Goal: Task Accomplishment & Management: Complete application form

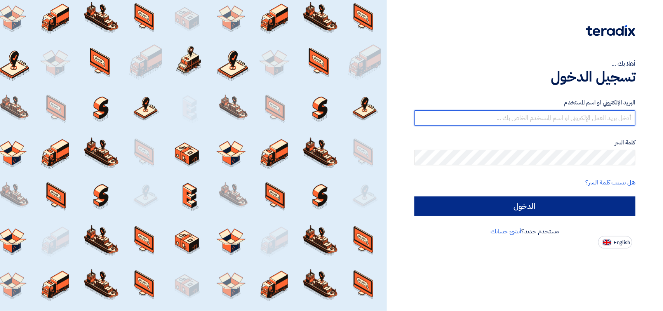
type input "[PERSON_NAME][EMAIL_ADDRESS][DOMAIN_NAME]"
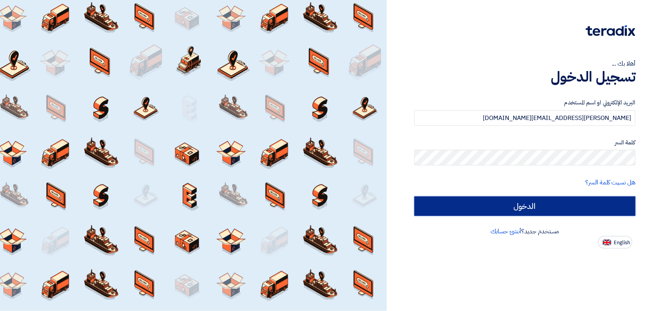
click at [558, 197] on input "الدخول" at bounding box center [524, 206] width 221 height 19
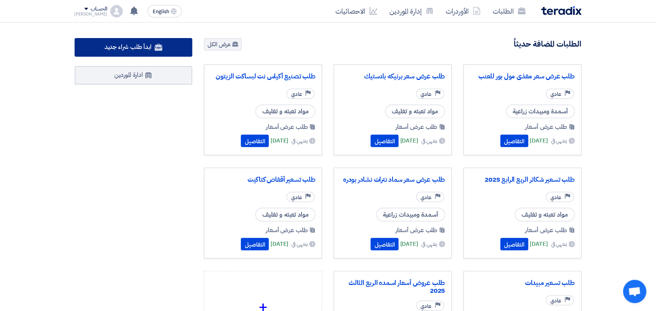
click at [123, 47] on span "ابدأ طلب شراء جديد" at bounding box center [127, 46] width 47 height 9
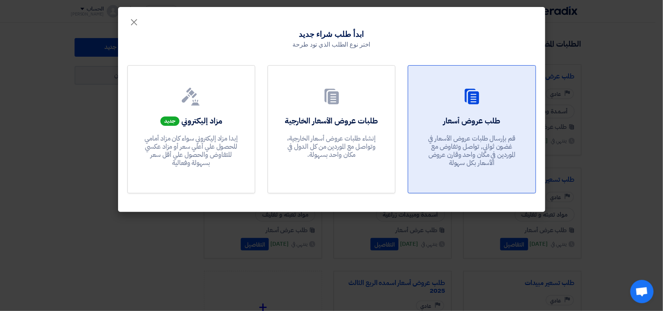
click at [501, 131] on div "طلب عروض أسعار قم بإرسال طلبات عروض الأسعار في غضون ثواني, تواصل وتفاوض مع المو…" at bounding box center [472, 143] width 108 height 56
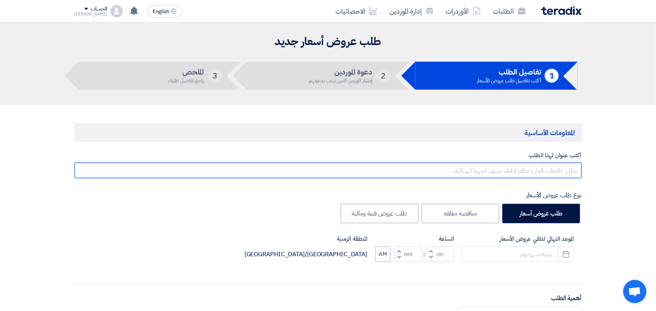
click at [497, 170] on input "text" at bounding box center [328, 171] width 507 height 16
type input "طلب عرض سعر مغذيات زراعيه"
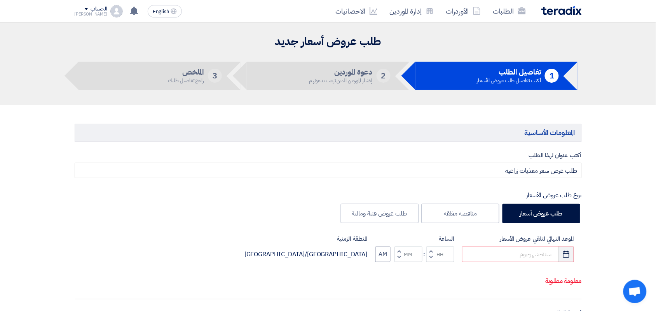
click at [566, 258] on icon "Pick a date" at bounding box center [566, 255] width 8 height 8
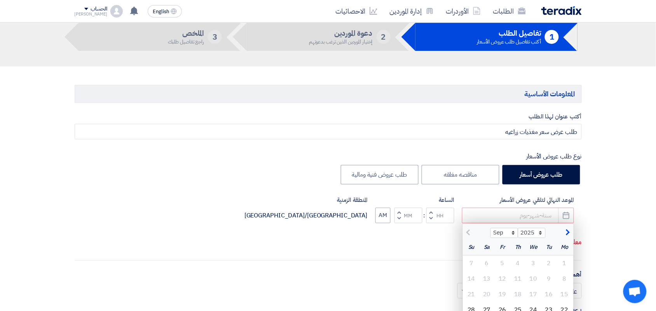
scroll to position [97, 0]
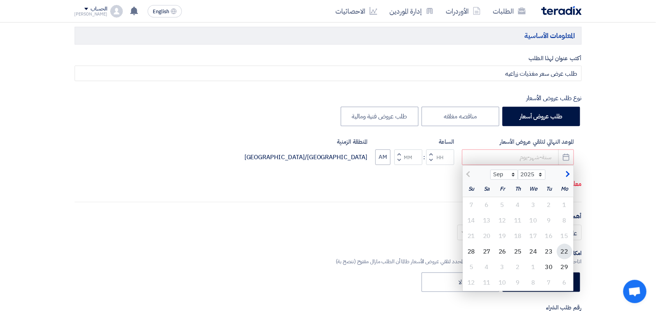
click at [564, 253] on div "22" at bounding box center [565, 252] width 16 height 16
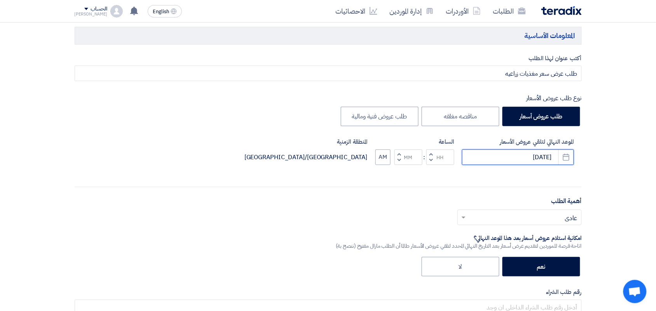
click at [528, 158] on input "[DATE]" at bounding box center [518, 158] width 112 height 16
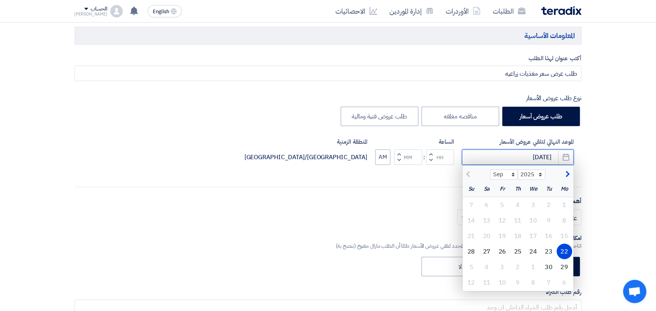
click at [528, 158] on input "[DATE]" at bounding box center [518, 158] width 112 height 16
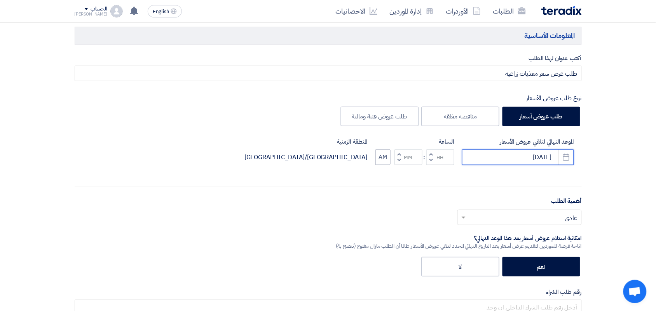
type input "[DATE]"
click at [428, 155] on button "Increment hours" at bounding box center [430, 155] width 9 height 10
type input "01"
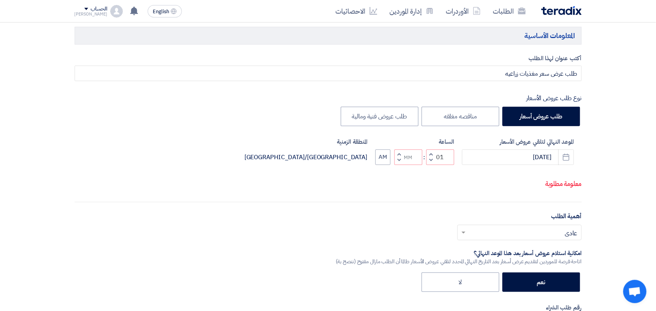
click at [397, 157] on span "button" at bounding box center [398, 154] width 3 height 6
type input "01"
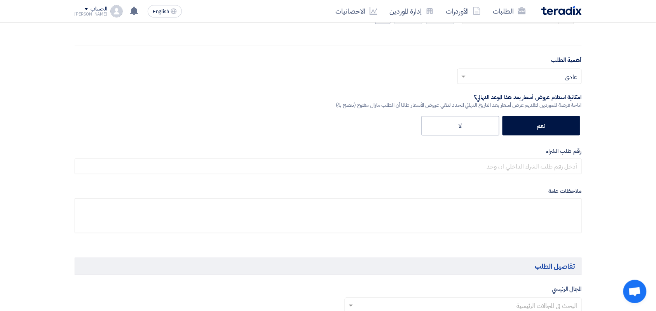
scroll to position [291, 0]
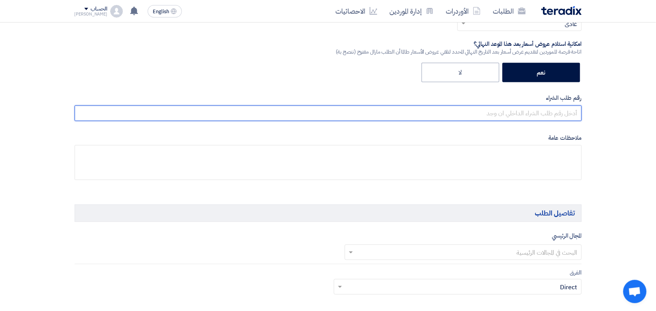
click at [525, 115] on input "text" at bounding box center [328, 114] width 507 height 16
paste input "164957/1"
type input "164957"
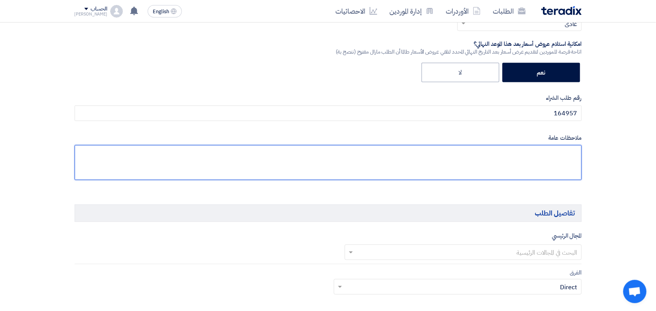
click at [568, 165] on textarea at bounding box center [328, 162] width 507 height 35
type textarea "D"
click at [566, 170] on textarea at bounding box center [328, 162] width 507 height 35
click at [566, 164] on textarea at bounding box center [328, 162] width 507 height 35
click at [421, 156] on textarea at bounding box center [328, 162] width 507 height 35
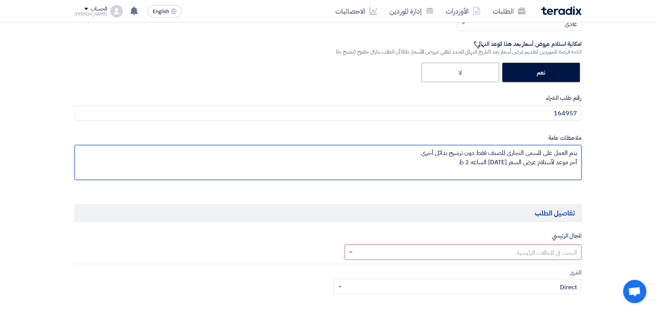
click at [469, 164] on textarea at bounding box center [328, 162] width 507 height 35
click at [473, 164] on textarea at bounding box center [328, 162] width 507 height 35
click at [473, 163] on textarea at bounding box center [328, 162] width 507 height 35
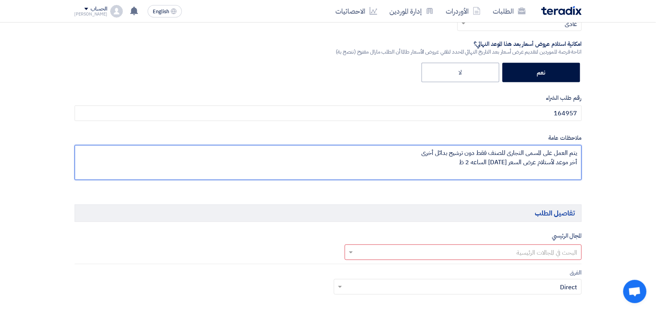
click at [477, 164] on textarea at bounding box center [328, 162] width 507 height 35
click at [451, 158] on textarea at bounding box center [328, 162] width 507 height 35
click at [474, 162] on textarea at bounding box center [328, 162] width 507 height 35
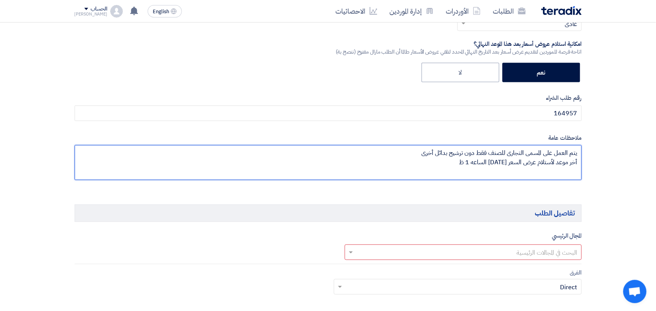
click at [449, 156] on textarea at bounding box center [328, 162] width 507 height 35
click at [456, 160] on textarea at bounding box center [328, 162] width 507 height 35
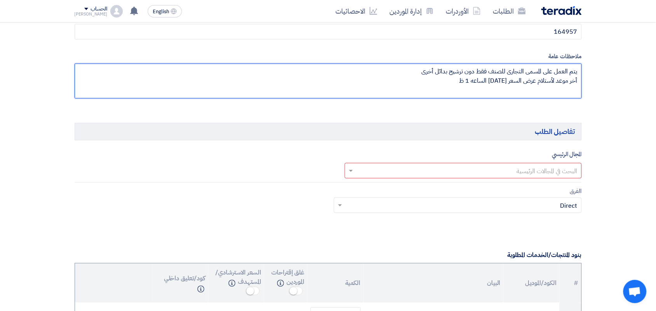
scroll to position [437, 0]
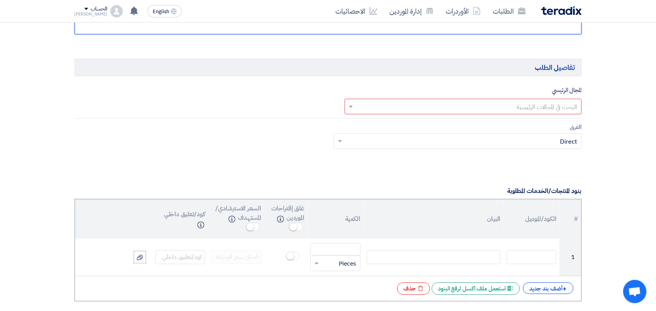
type textarea "يتم العمل على المسمى التجارى للصنف فقط دون ترشيح بدائل أخرى أخر موعد لأستلام عر…"
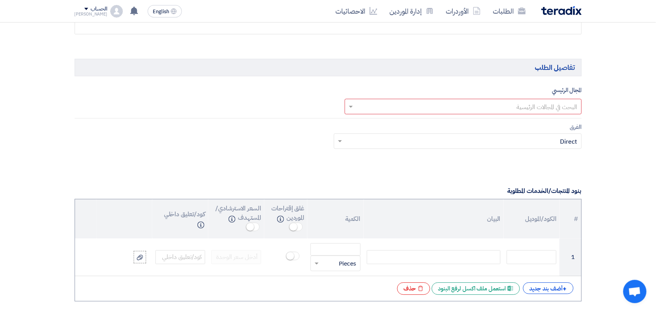
click at [389, 107] on input "text" at bounding box center [467, 107] width 221 height 13
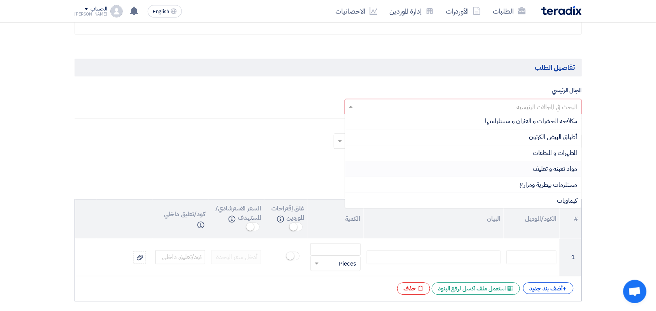
scroll to position [97, 0]
click at [437, 168] on div "أسمدة ومبيدات زراعية" at bounding box center [463, 169] width 236 height 16
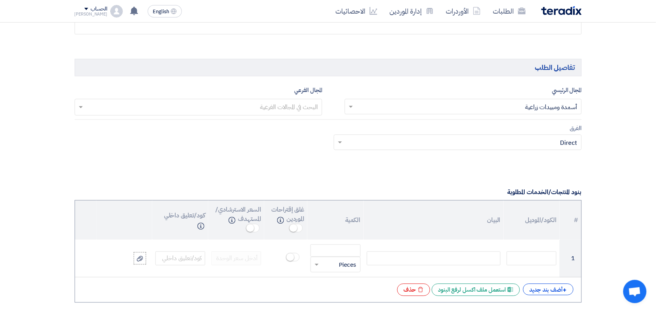
click at [249, 106] on input "text" at bounding box center [198, 108] width 240 height 13
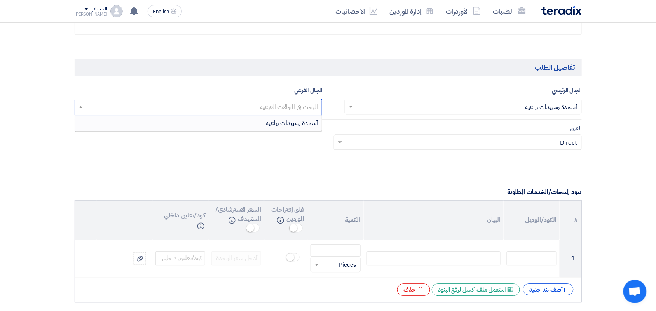
click at [266, 124] on span "أسمدة ومبيدات زراعية" at bounding box center [292, 123] width 52 height 9
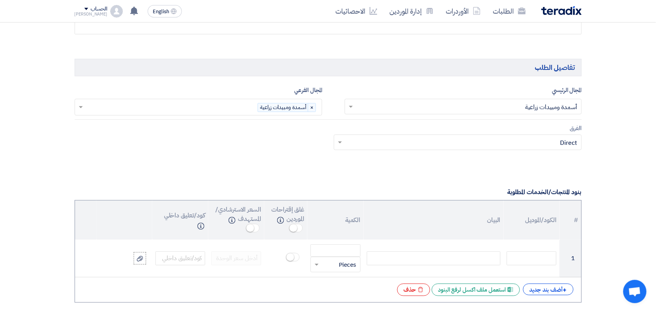
scroll to position [583, 0]
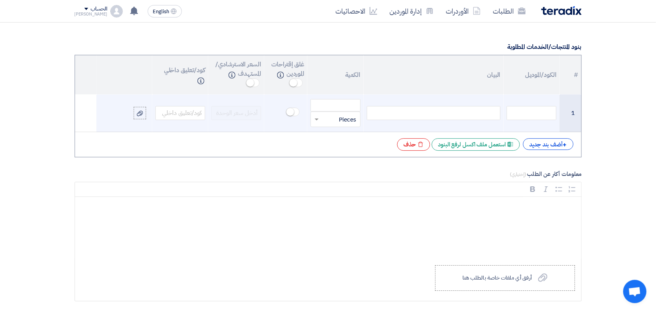
click at [425, 110] on div at bounding box center [434, 113] width 134 height 14
paste div
type input "500"
click at [343, 120] on input "text" at bounding box center [340, 119] width 33 height 12
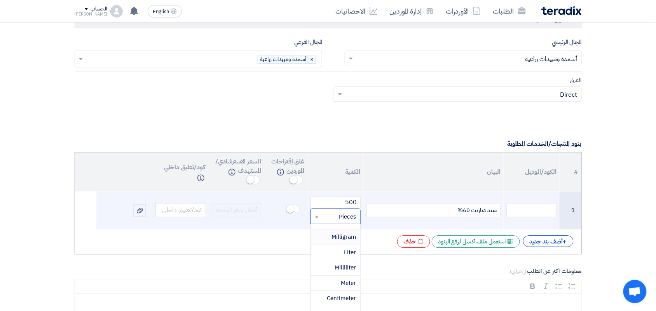
scroll to position [194, 0]
click at [353, 241] on span "Liter" at bounding box center [350, 237] width 12 height 9
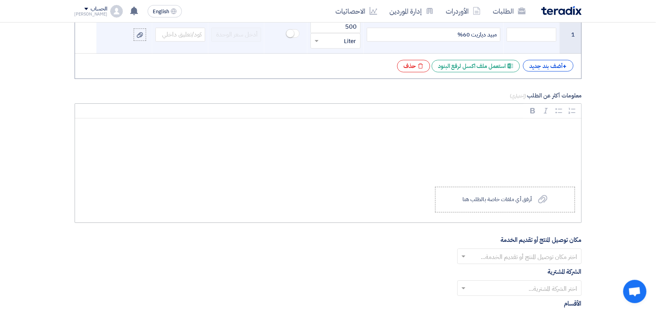
scroll to position [583, 0]
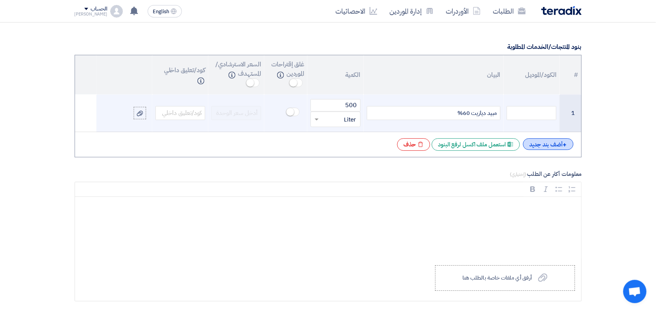
click at [543, 146] on div "+ أضف بند جديد" at bounding box center [548, 144] width 50 height 12
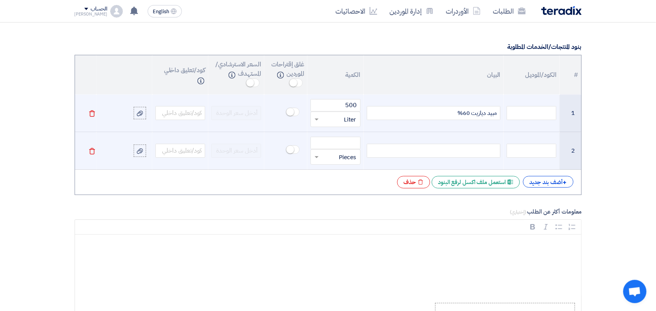
click at [494, 151] on div at bounding box center [434, 151] width 134 height 14
paste div
click at [322, 158] on div at bounding box center [335, 157] width 49 height 12
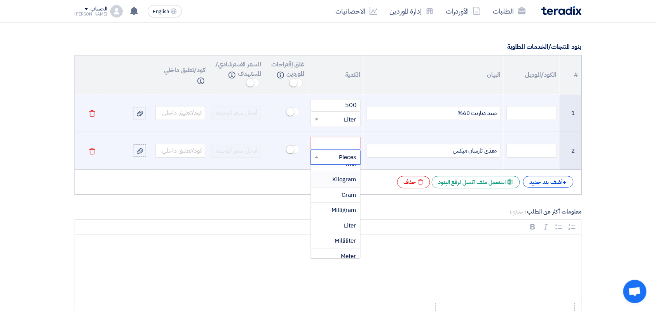
click at [336, 181] on span "Kilogram" at bounding box center [344, 179] width 24 height 9
click at [339, 142] on input "number" at bounding box center [335, 143] width 50 height 12
type input "200"
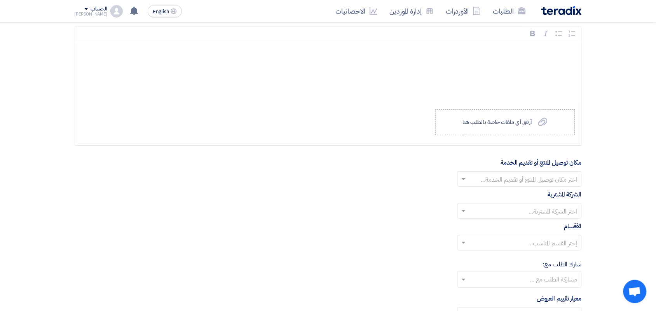
scroll to position [777, 0]
click at [458, 179] on span at bounding box center [463, 178] width 10 height 9
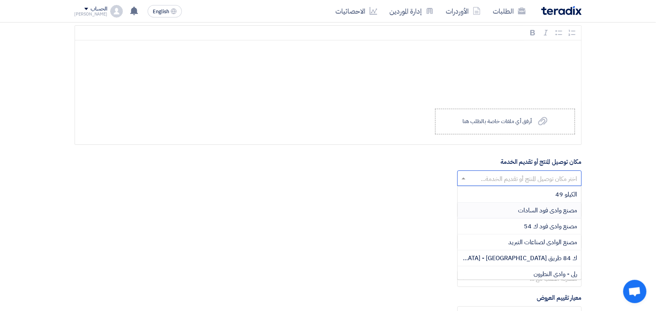
scroll to position [49, 0]
click at [507, 257] on div "رلى - وادى النطرون" at bounding box center [520, 257] width 124 height 16
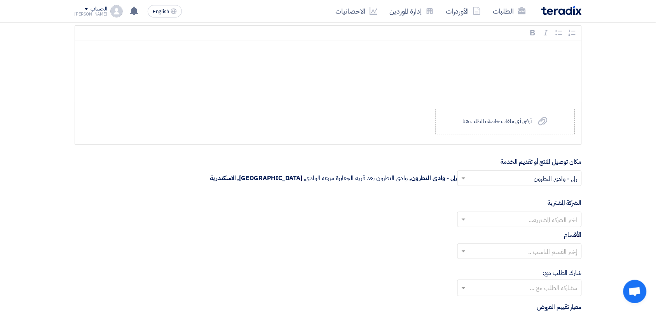
click at [460, 222] on span at bounding box center [463, 219] width 10 height 9
click at [496, 243] on div "Wadi Group وادي جروب" at bounding box center [520, 235] width 124 height 16
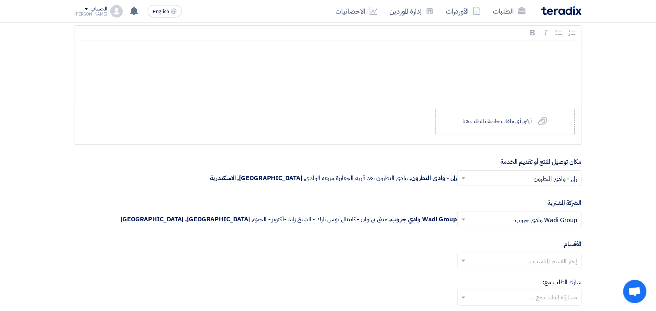
scroll to position [874, 0]
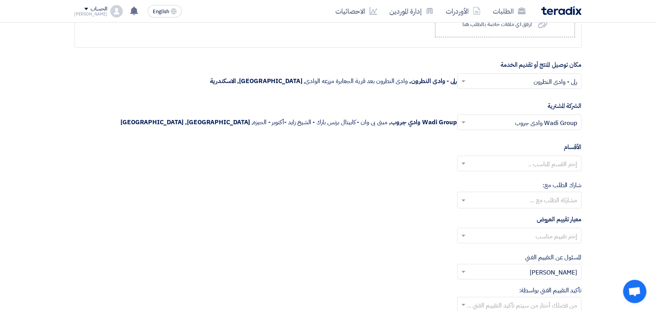
click at [484, 166] on input "text" at bounding box center [523, 164] width 109 height 13
click at [484, 181] on div "--" at bounding box center [520, 179] width 124 height 16
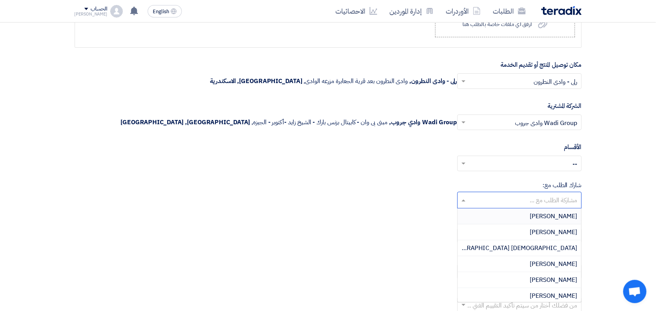
click at [488, 205] on input "text" at bounding box center [519, 201] width 117 height 13
click at [334, 230] on div "معيار تقييم العروض إختر تقييم مناسب" at bounding box center [328, 232] width 507 height 35
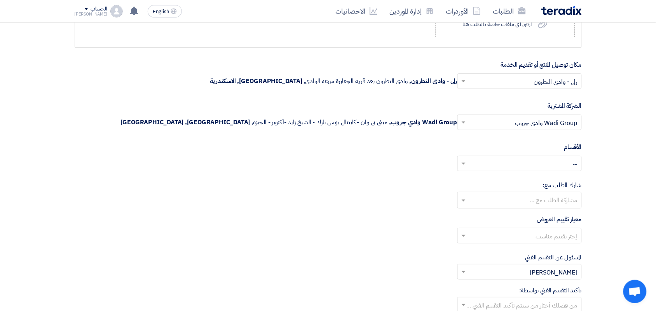
scroll to position [971, 0]
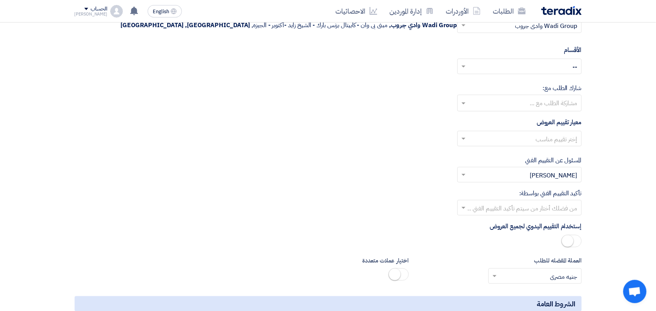
click at [474, 144] on input "text" at bounding box center [523, 139] width 109 height 13
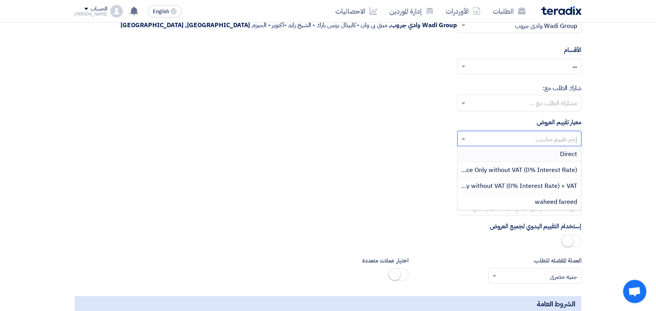
click at [486, 162] on div "Direct" at bounding box center [520, 154] width 124 height 16
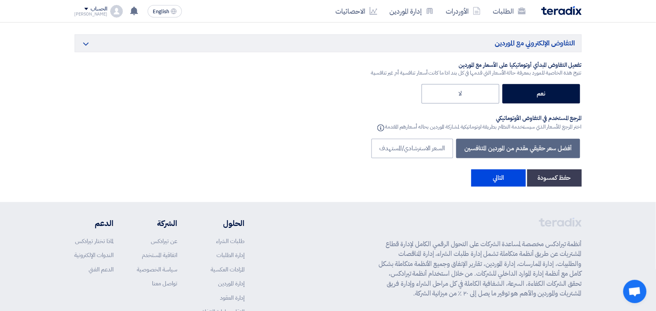
scroll to position [1311, 0]
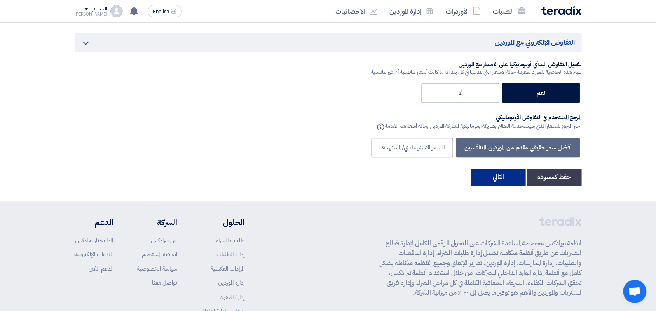
click at [507, 182] on button "التالي" at bounding box center [498, 177] width 54 height 17
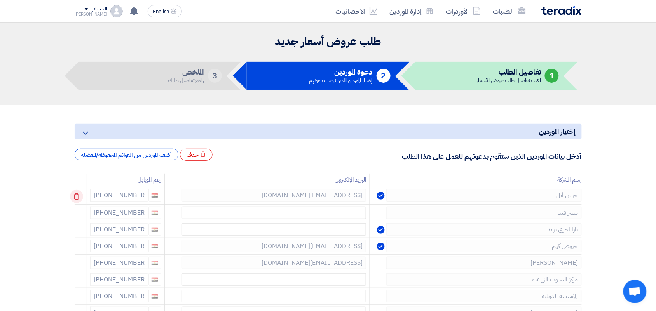
click at [77, 197] on icon at bounding box center [76, 196] width 13 height 13
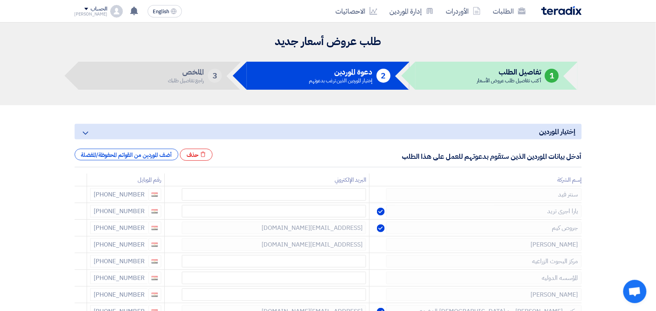
click at [0, 0] on icon at bounding box center [0, 0] width 0 height 0
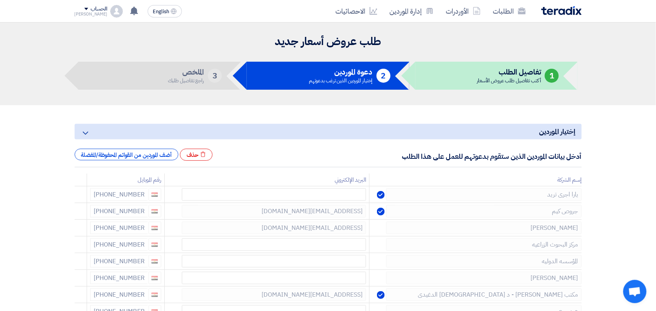
click at [0, 0] on icon at bounding box center [0, 0] width 0 height 0
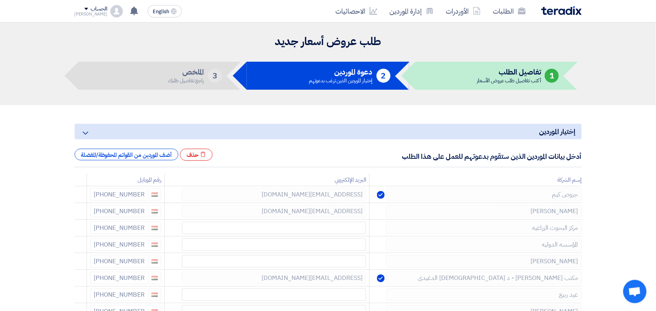
click at [0, 0] on icon at bounding box center [0, 0] width 0 height 0
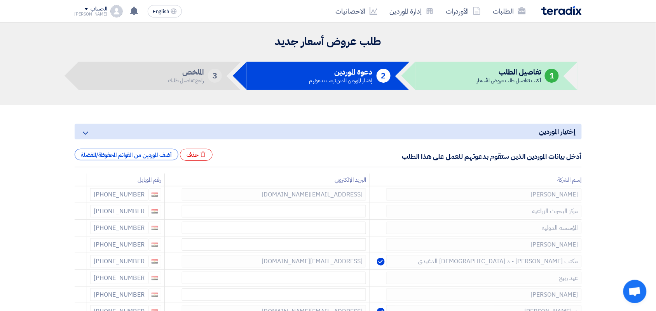
click at [0, 0] on icon at bounding box center [0, 0] width 0 height 0
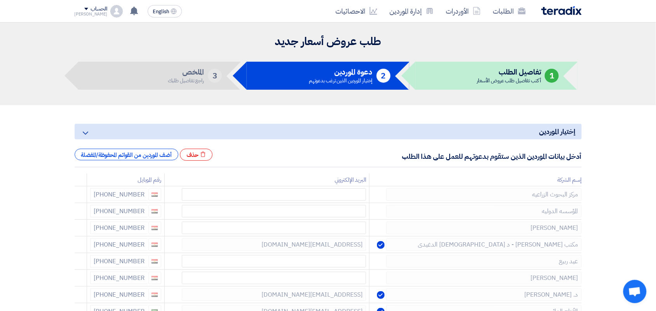
click at [0, 0] on icon at bounding box center [0, 0] width 0 height 0
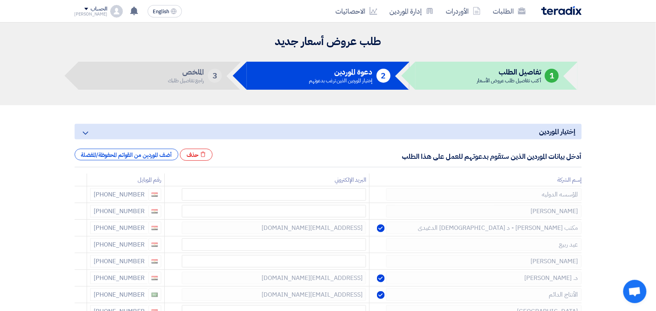
click at [0, 0] on icon at bounding box center [0, 0] width 0 height 0
click at [77, 203] on td at bounding box center [81, 211] width 12 height 17
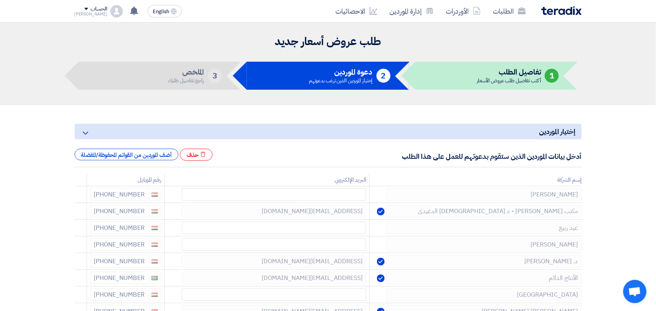
click at [0, 0] on icon at bounding box center [0, 0] width 0 height 0
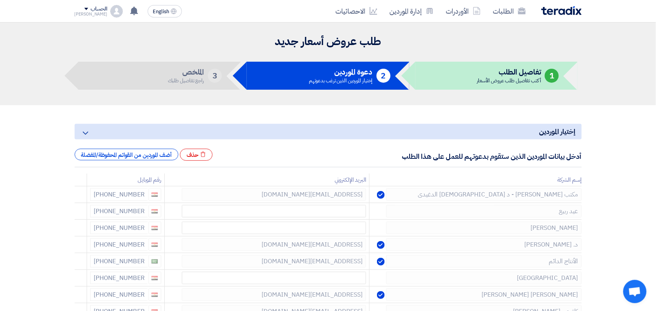
click at [0, 0] on icon at bounding box center [0, 0] width 0 height 0
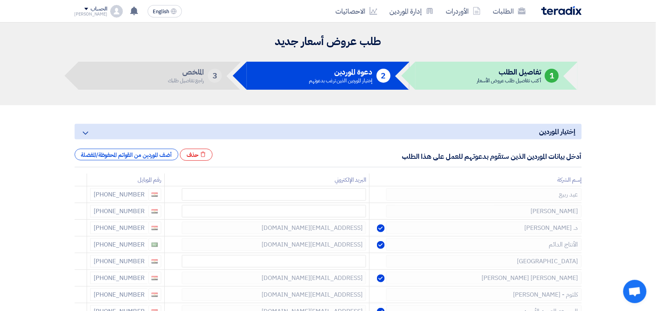
click at [0, 0] on icon at bounding box center [0, 0] width 0 height 0
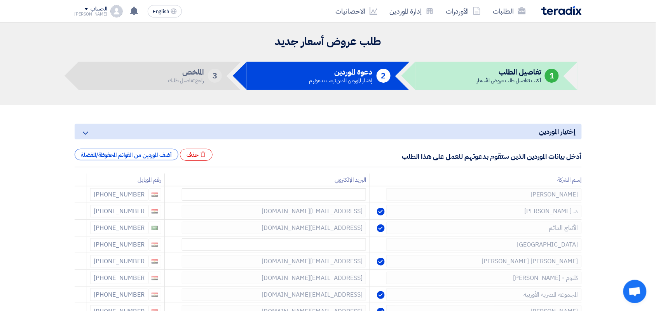
click at [0, 0] on icon at bounding box center [0, 0] width 0 height 0
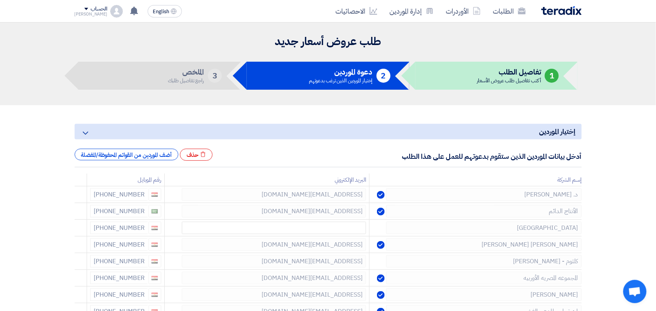
click at [0, 0] on icon at bounding box center [0, 0] width 0 height 0
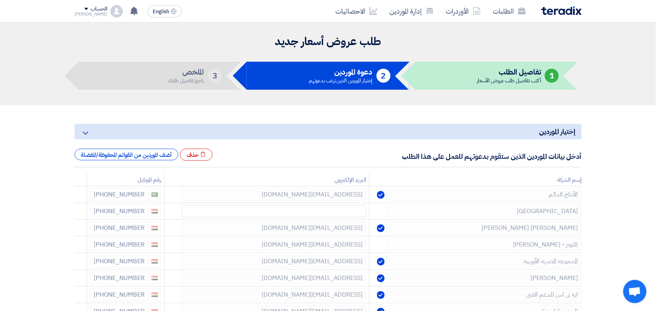
click at [0, 0] on icon at bounding box center [0, 0] width 0 height 0
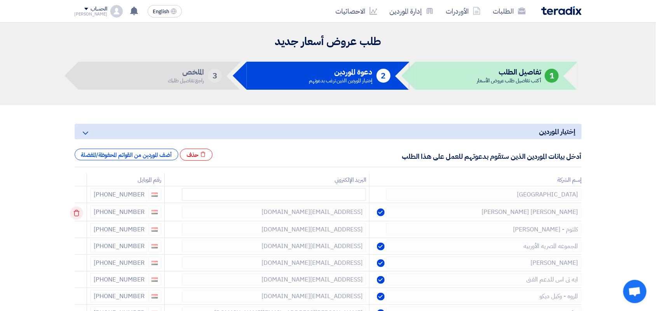
click at [77, 212] on icon at bounding box center [76, 213] width 13 height 13
click at [0, 0] on icon at bounding box center [0, 0] width 0 height 0
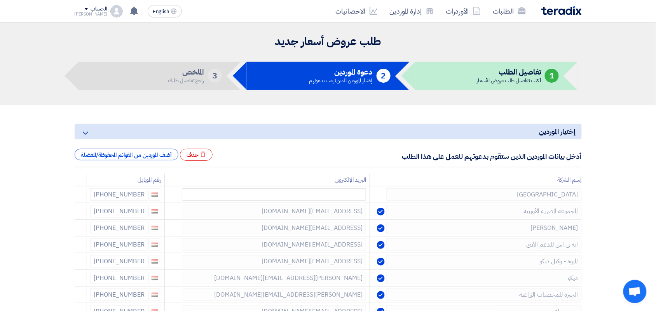
click at [0, 0] on icon at bounding box center [0, 0] width 0 height 0
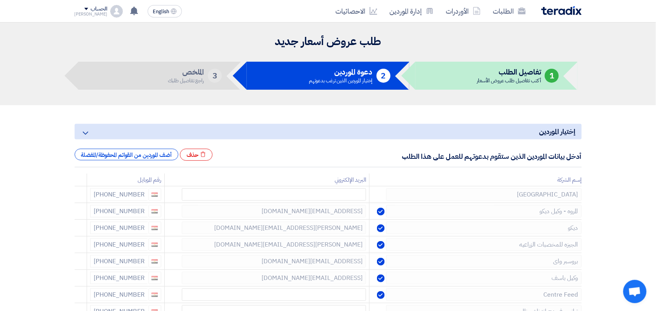
click at [0, 0] on icon at bounding box center [0, 0] width 0 height 0
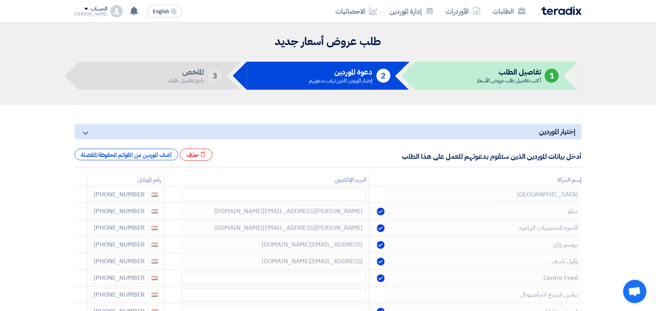
click at [0, 0] on icon at bounding box center [0, 0] width 0 height 0
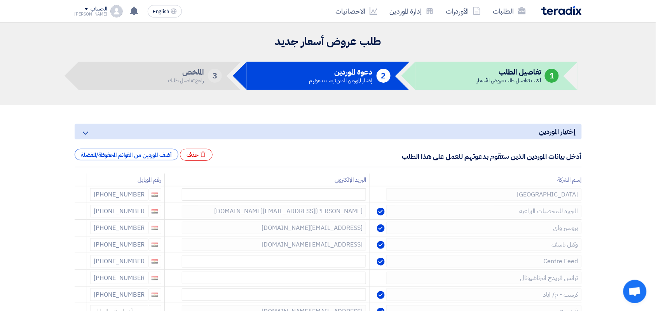
click at [0, 0] on icon at bounding box center [0, 0] width 0 height 0
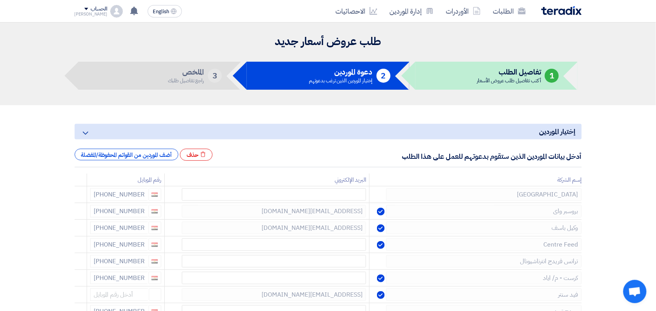
click at [0, 0] on icon at bounding box center [0, 0] width 0 height 0
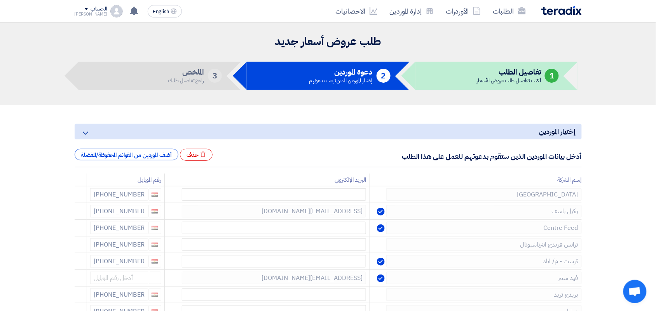
click at [0, 0] on icon at bounding box center [0, 0] width 0 height 0
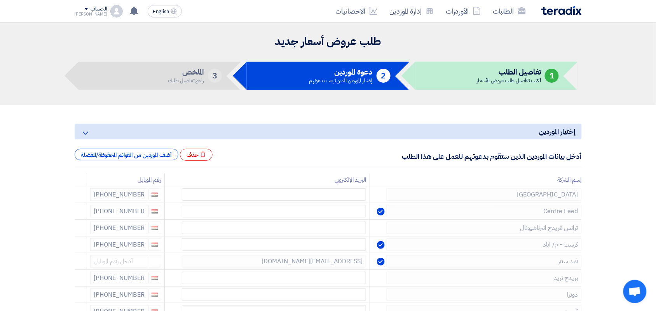
click at [0, 0] on icon at bounding box center [0, 0] width 0 height 0
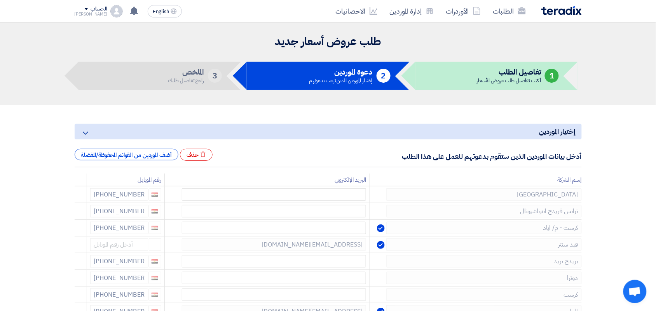
click at [0, 0] on icon at bounding box center [0, 0] width 0 height 0
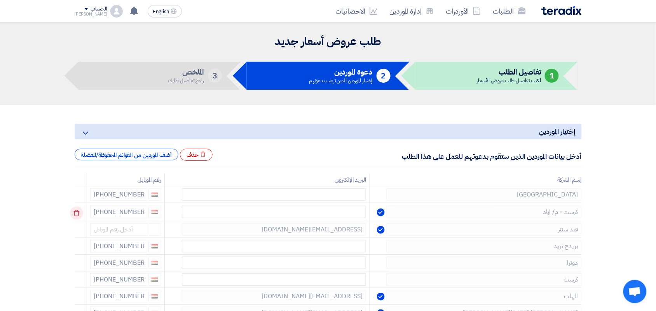
click at [77, 212] on icon at bounding box center [76, 213] width 13 height 13
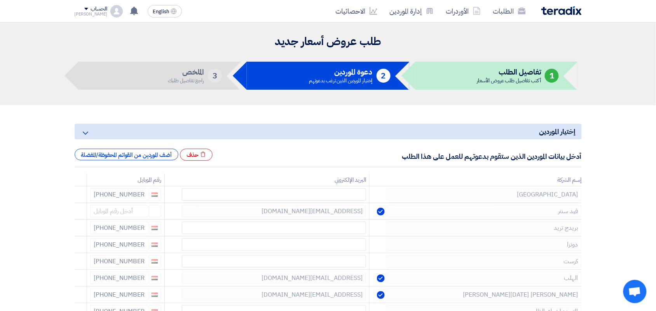
click at [0, 0] on icon at bounding box center [0, 0] width 0 height 0
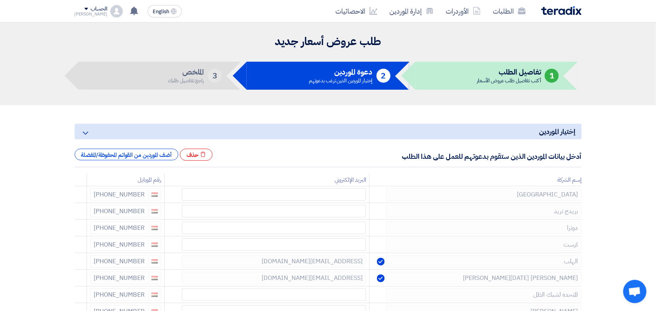
click at [0, 0] on icon at bounding box center [0, 0] width 0 height 0
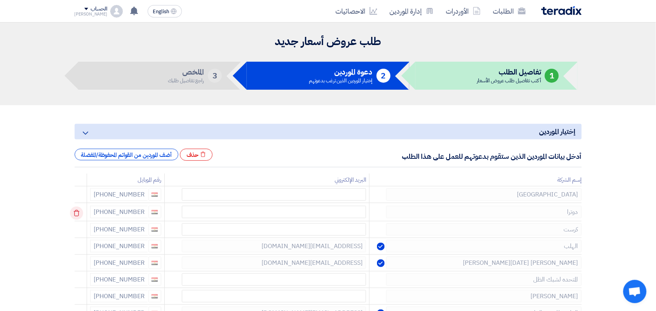
click at [76, 211] on icon at bounding box center [76, 213] width 13 height 13
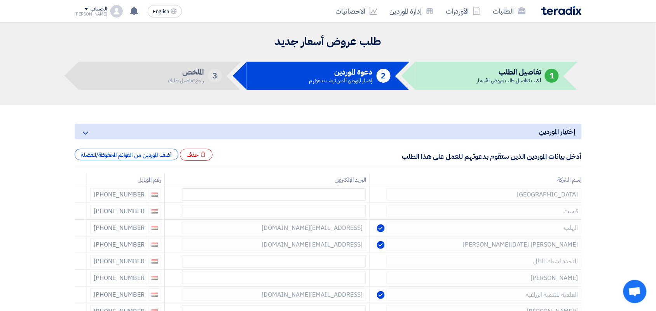
click at [0, 0] on icon at bounding box center [0, 0] width 0 height 0
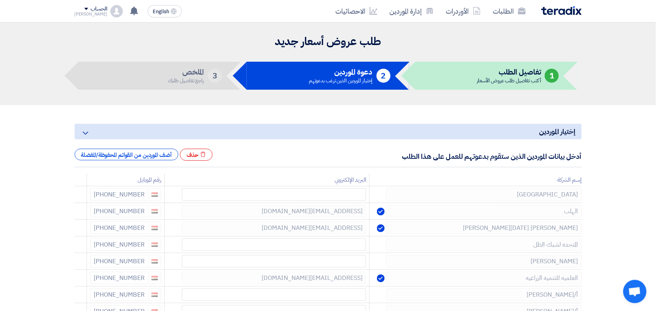
click at [0, 0] on icon at bounding box center [0, 0] width 0 height 0
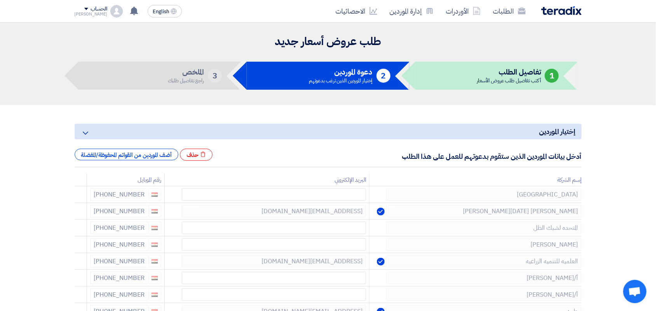
click at [0, 0] on icon at bounding box center [0, 0] width 0 height 0
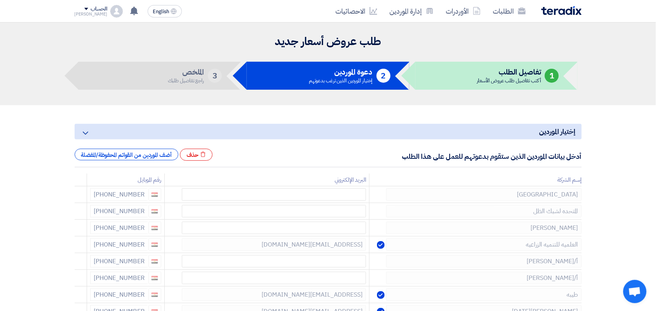
click at [0, 0] on icon at bounding box center [0, 0] width 0 height 0
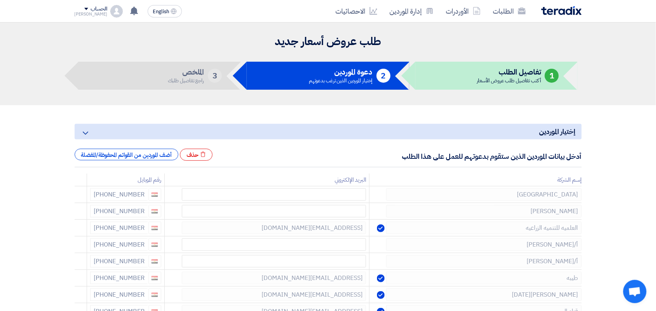
click at [0, 0] on icon at bounding box center [0, 0] width 0 height 0
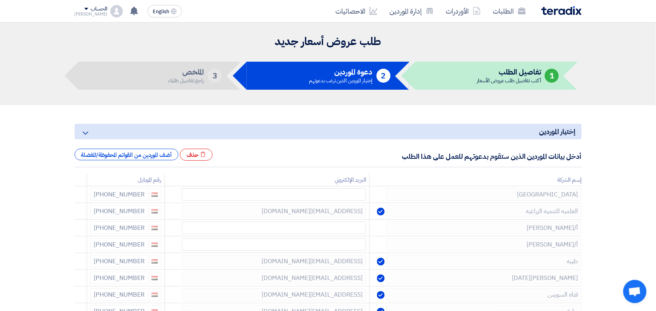
click at [0, 0] on icon at bounding box center [0, 0] width 0 height 0
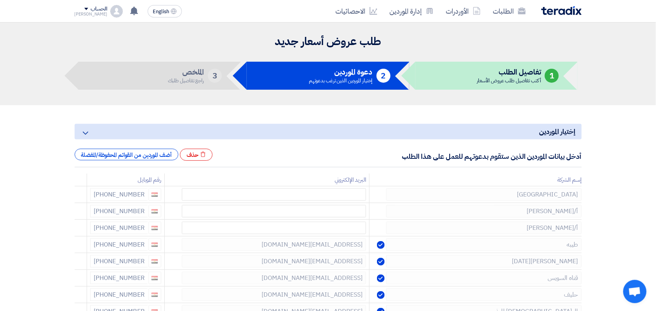
click at [0, 0] on icon at bounding box center [0, 0] width 0 height 0
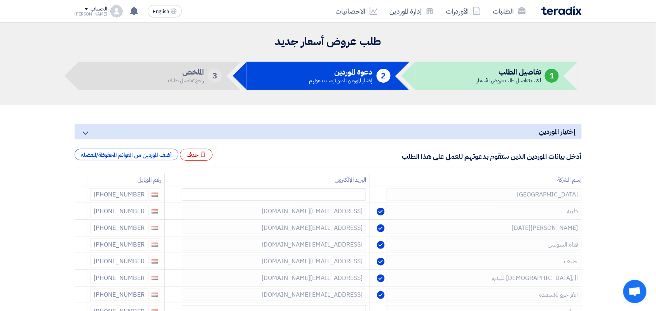
click at [0, 0] on icon at bounding box center [0, 0] width 0 height 0
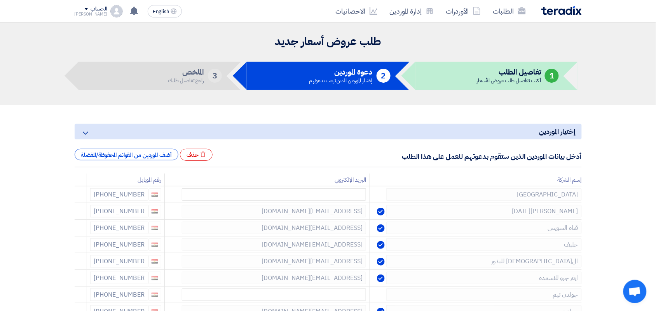
click at [0, 0] on icon at bounding box center [0, 0] width 0 height 0
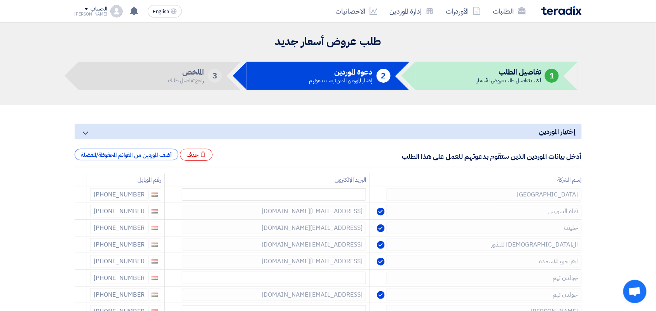
click at [0, 0] on icon at bounding box center [0, 0] width 0 height 0
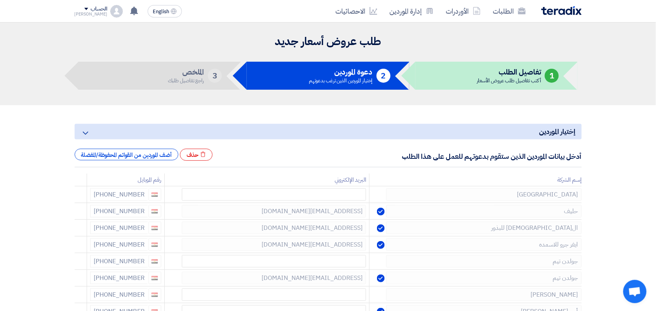
click at [0, 0] on icon at bounding box center [0, 0] width 0 height 0
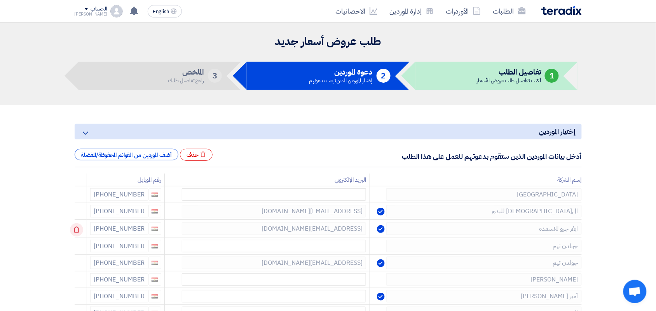
click at [77, 230] on icon at bounding box center [76, 229] width 13 height 13
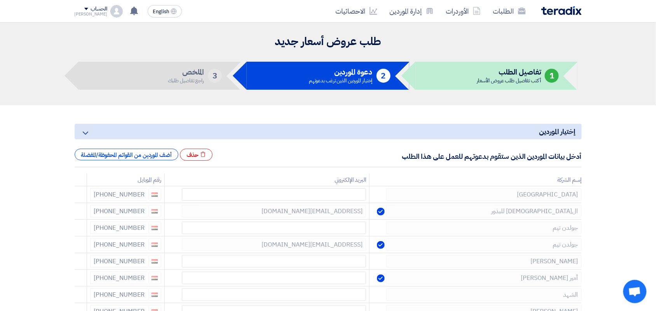
click at [0, 0] on icon at bounding box center [0, 0] width 0 height 0
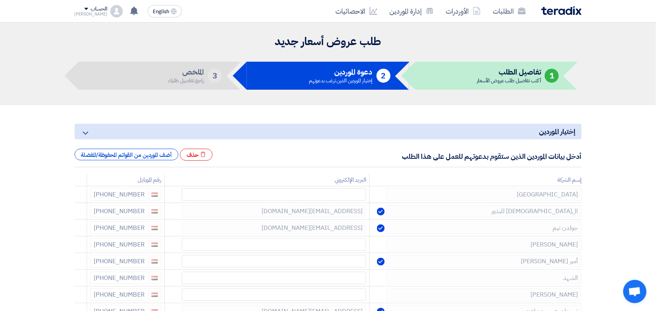
click at [0, 0] on icon at bounding box center [0, 0] width 0 height 0
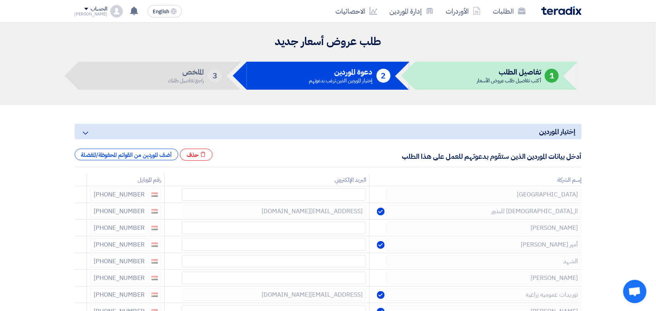
click at [0, 0] on icon at bounding box center [0, 0] width 0 height 0
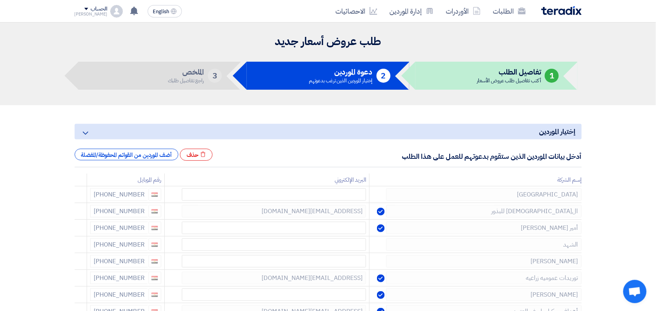
click at [0, 0] on icon at bounding box center [0, 0] width 0 height 0
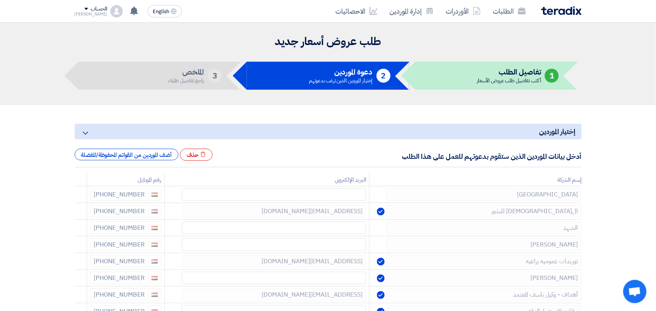
click at [0, 0] on icon at bounding box center [0, 0] width 0 height 0
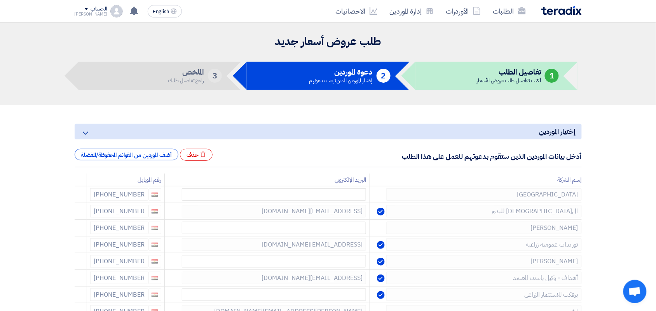
click at [0, 0] on icon at bounding box center [0, 0] width 0 height 0
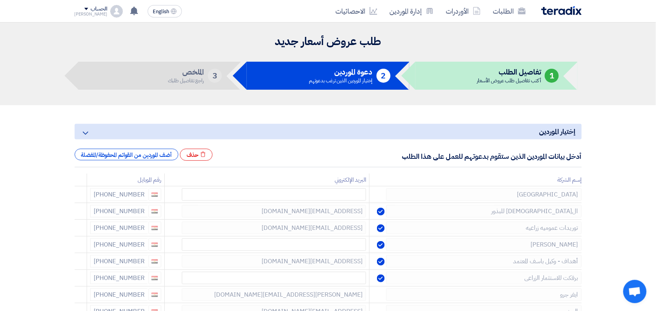
click at [0, 0] on icon at bounding box center [0, 0] width 0 height 0
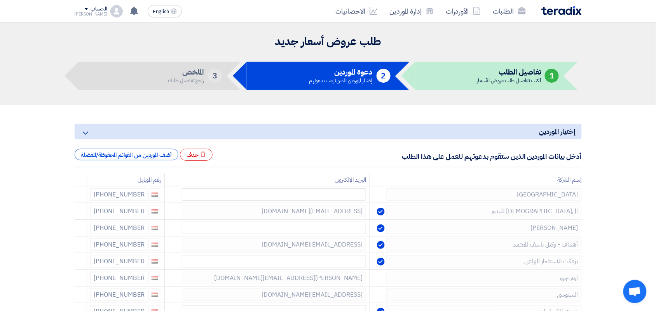
click at [0, 0] on icon at bounding box center [0, 0] width 0 height 0
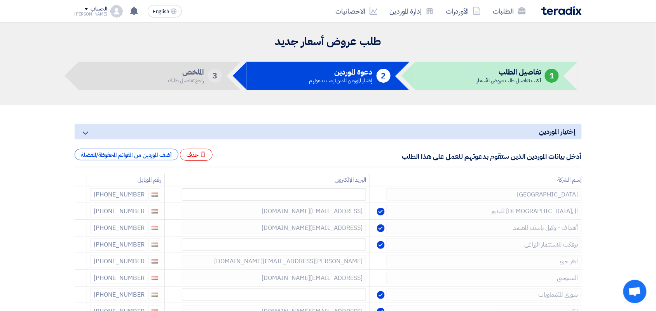
click at [0, 0] on icon at bounding box center [0, 0] width 0 height 0
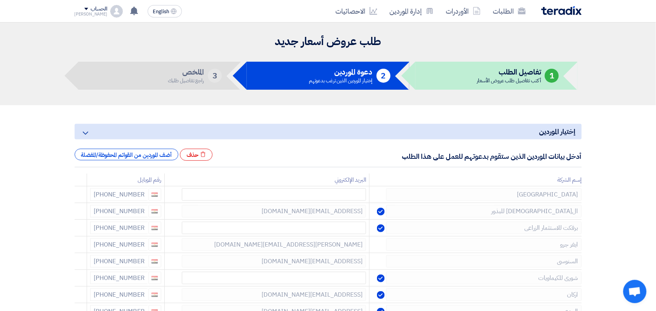
click at [0, 0] on icon at bounding box center [0, 0] width 0 height 0
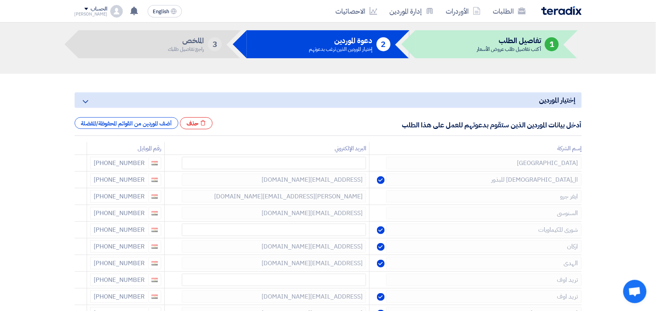
scroll to position [49, 0]
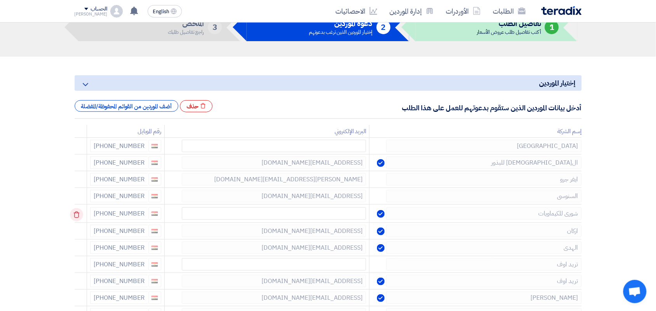
click at [77, 218] on use at bounding box center [76, 215] width 6 height 7
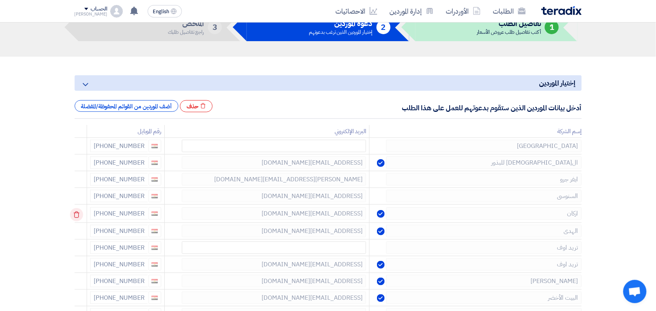
click at [77, 218] on icon at bounding box center [76, 214] width 13 height 13
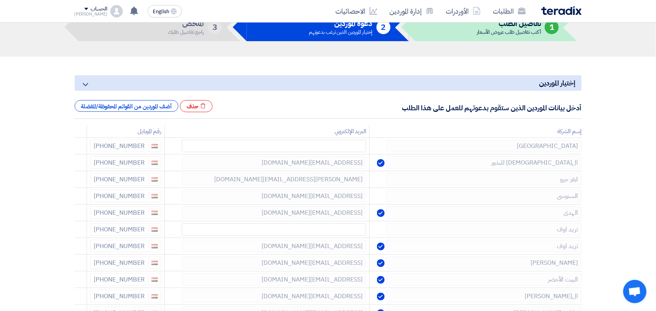
click at [0, 0] on icon at bounding box center [0, 0] width 0 height 0
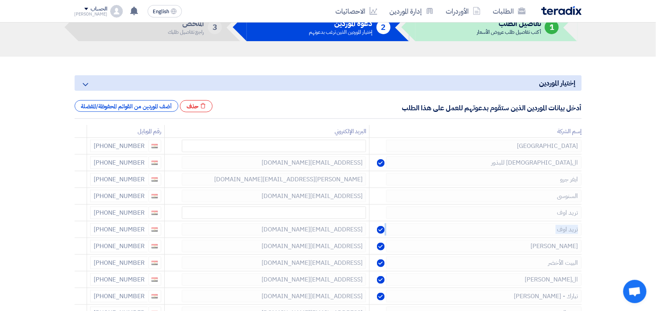
click at [0, 0] on icon at bounding box center [0, 0] width 0 height 0
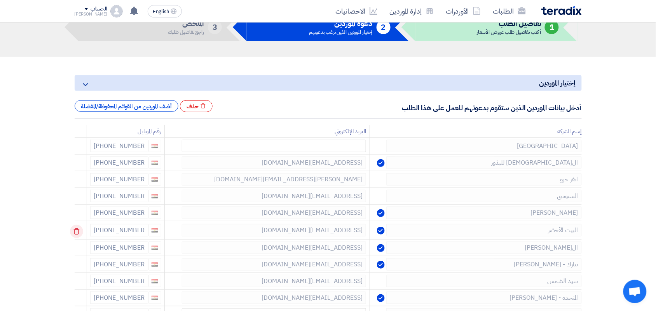
click at [80, 231] on icon at bounding box center [76, 231] width 13 height 13
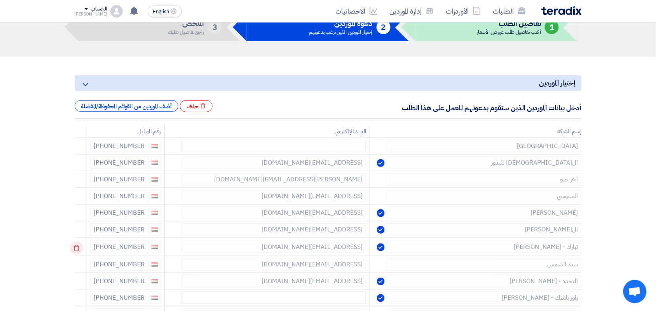
click at [79, 248] on icon at bounding box center [76, 248] width 13 height 13
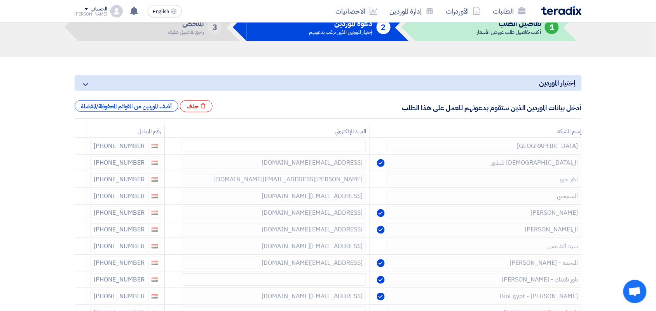
click at [0, 0] on icon at bounding box center [0, 0] width 0 height 0
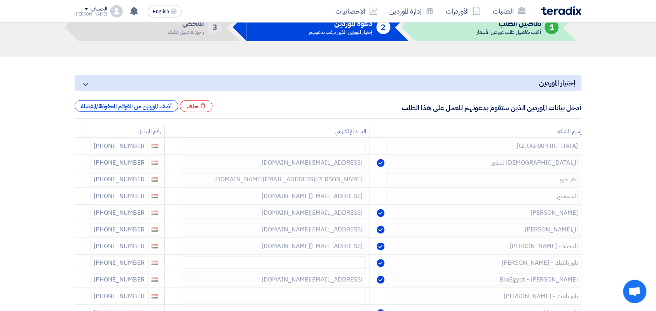
click at [0, 0] on icon at bounding box center [0, 0] width 0 height 0
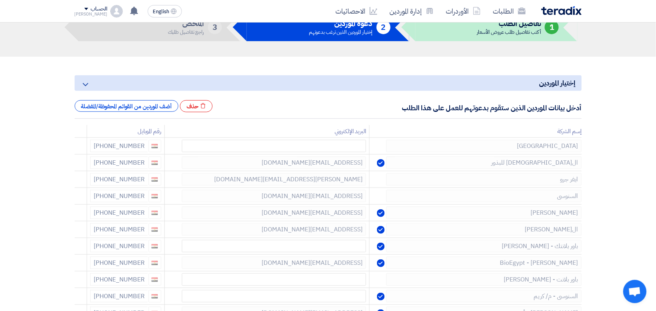
click at [0, 0] on icon at bounding box center [0, 0] width 0 height 0
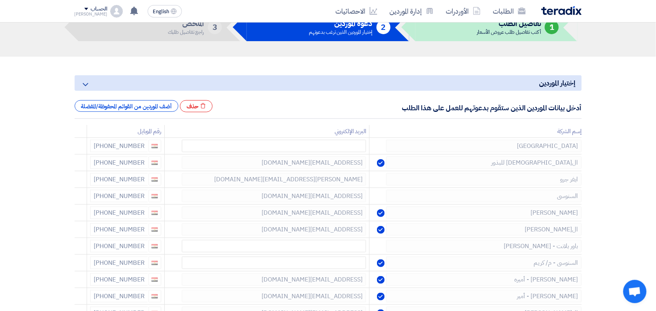
click at [0, 0] on icon at bounding box center [0, 0] width 0 height 0
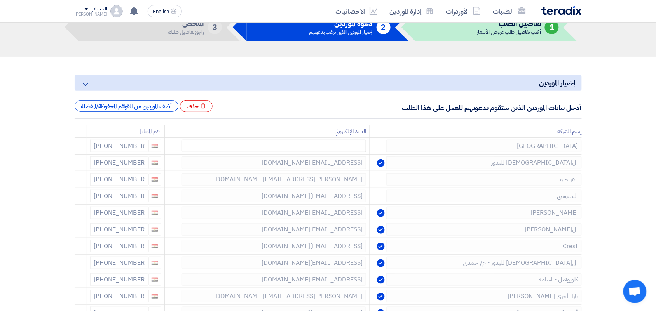
click at [0, 0] on icon at bounding box center [0, 0] width 0 height 0
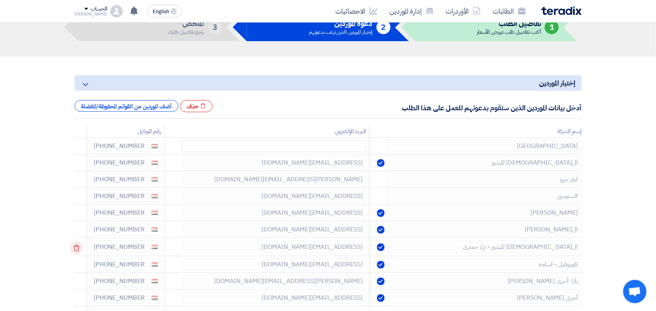
click at [79, 247] on use at bounding box center [76, 248] width 6 height 7
click at [0, 0] on use at bounding box center [0, 0] width 0 height 0
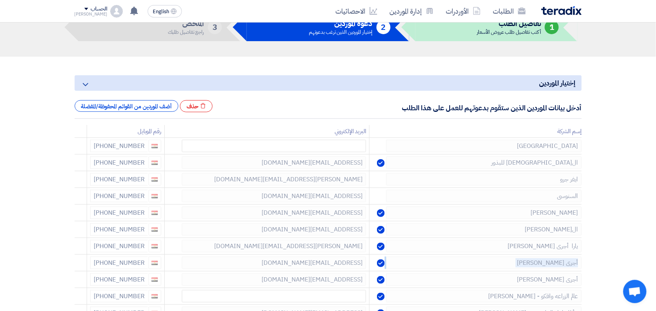
click at [0, 0] on use at bounding box center [0, 0] width 0 height 0
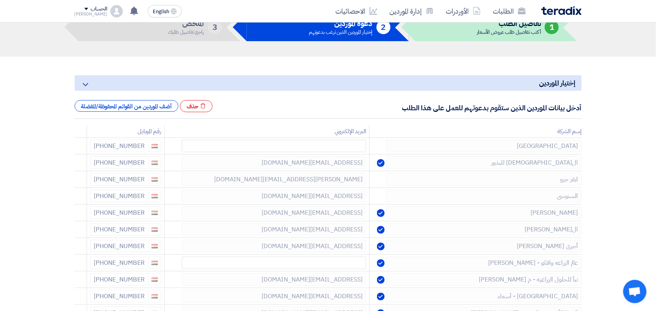
click at [0, 0] on use at bounding box center [0, 0] width 0 height 0
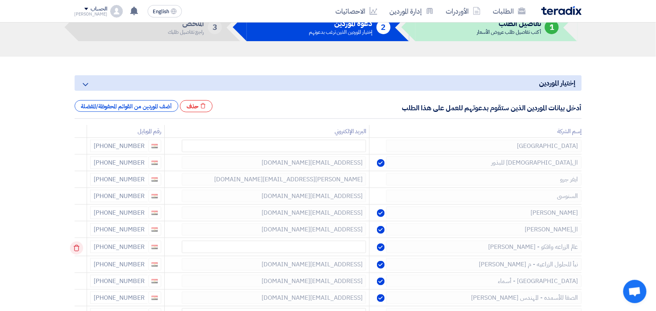
click at [79, 247] on use at bounding box center [76, 248] width 6 height 7
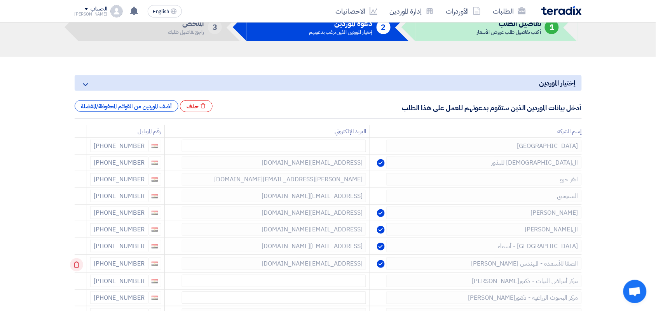
click at [79, 264] on icon at bounding box center [76, 264] width 13 height 13
click at [0, 0] on icon at bounding box center [0, 0] width 0 height 0
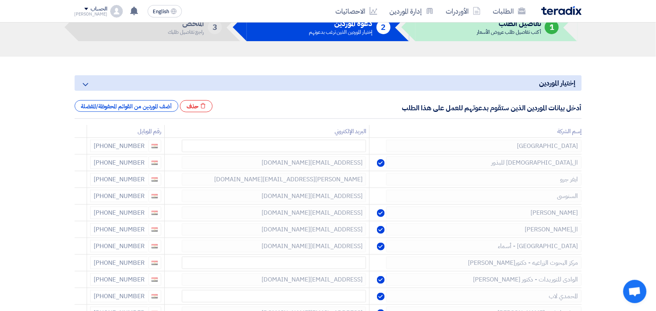
click at [0, 0] on icon at bounding box center [0, 0] width 0 height 0
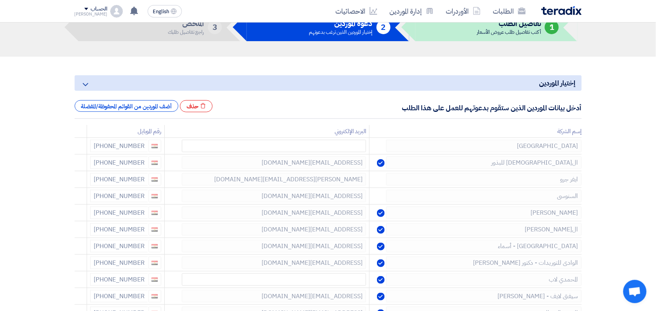
click at [0, 0] on icon at bounding box center [0, 0] width 0 height 0
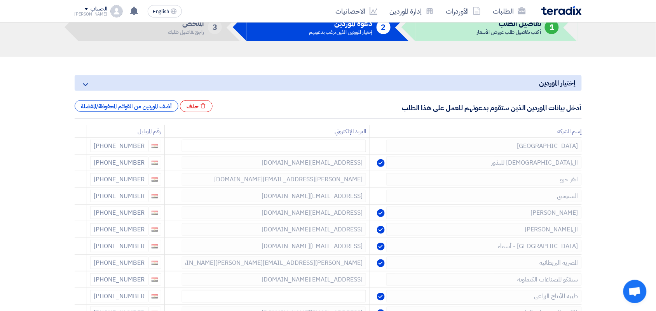
click at [0, 0] on icon at bounding box center [0, 0] width 0 height 0
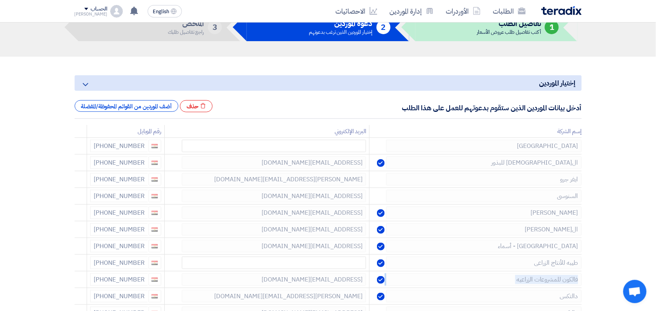
click at [0, 0] on icon at bounding box center [0, 0] width 0 height 0
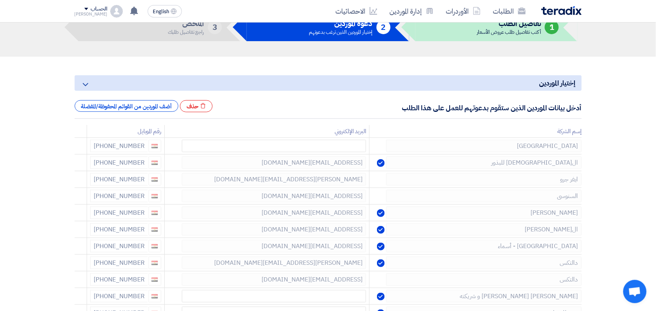
click at [0, 0] on icon at bounding box center [0, 0] width 0 height 0
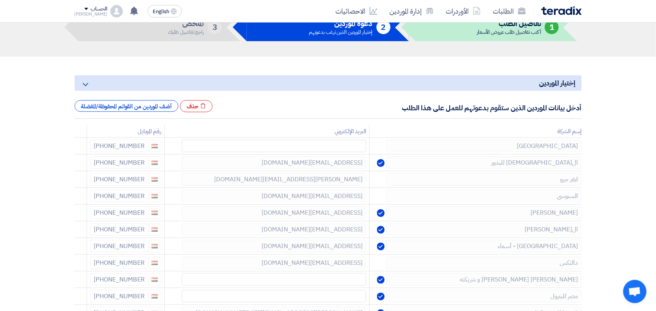
click at [0, 0] on icon at bounding box center [0, 0] width 0 height 0
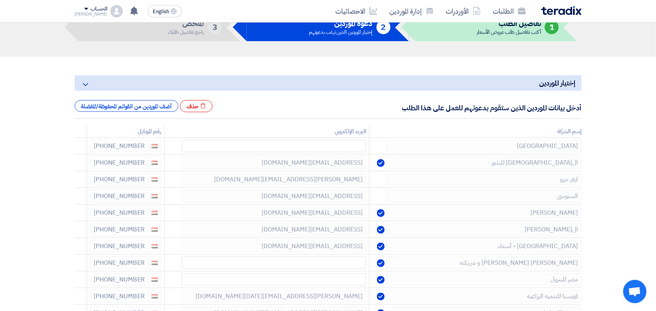
click at [0, 0] on icon at bounding box center [0, 0] width 0 height 0
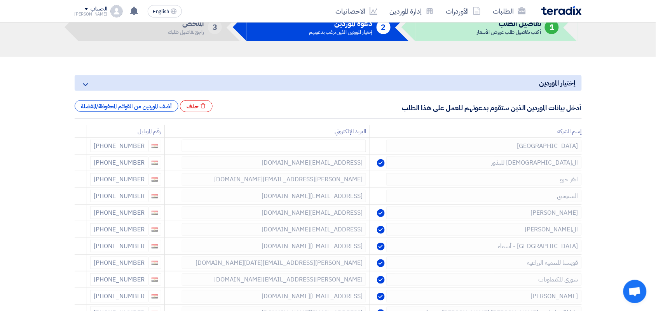
click at [0, 0] on icon at bounding box center [0, 0] width 0 height 0
click at [80, 264] on icon at bounding box center [76, 264] width 13 height 13
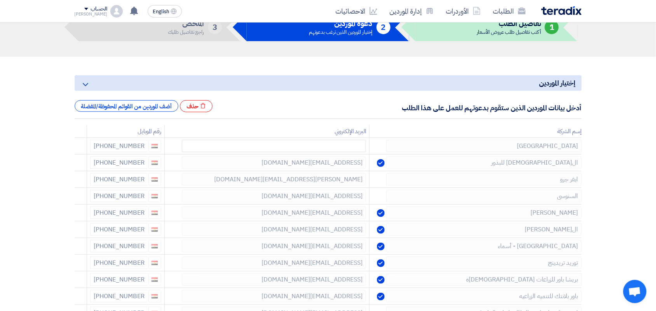
click at [0, 0] on icon at bounding box center [0, 0] width 0 height 0
click at [78, 264] on icon at bounding box center [76, 264] width 13 height 13
click at [80, 281] on icon at bounding box center [76, 281] width 13 height 13
click at [0, 0] on icon at bounding box center [0, 0] width 0 height 0
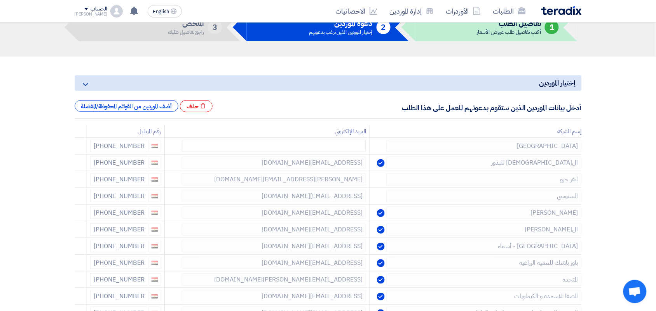
click at [0, 0] on icon at bounding box center [0, 0] width 0 height 0
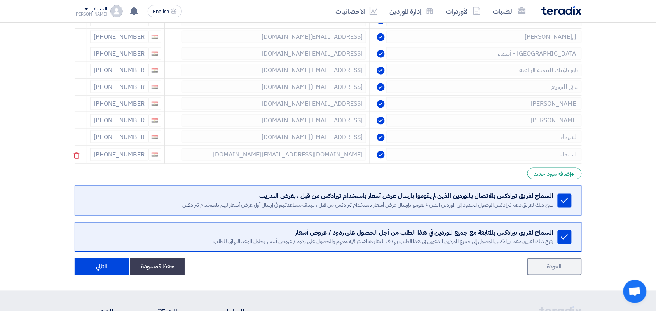
scroll to position [243, 0]
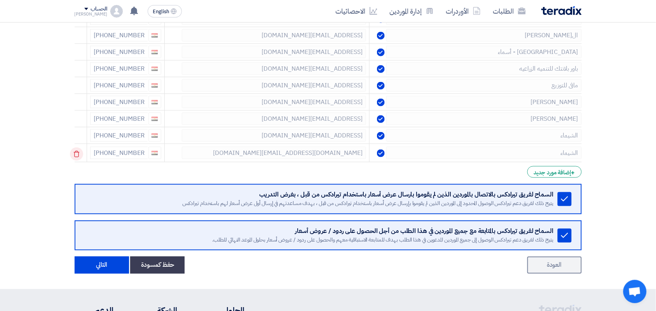
click at [78, 153] on icon at bounding box center [76, 154] width 13 height 13
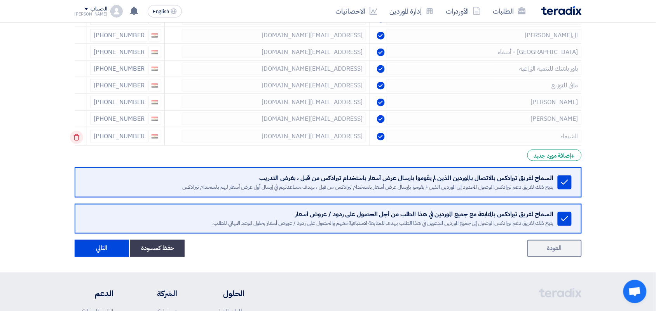
click at [76, 140] on use at bounding box center [76, 137] width 6 height 7
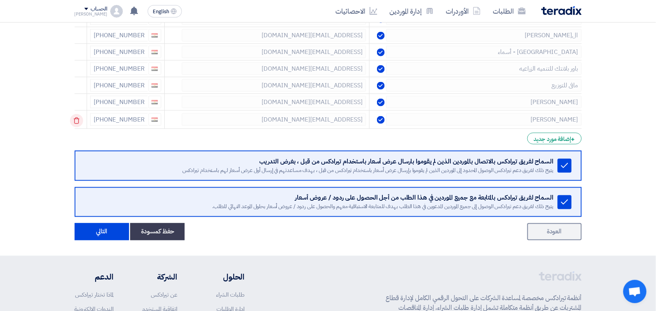
click at [79, 120] on use at bounding box center [76, 121] width 6 height 7
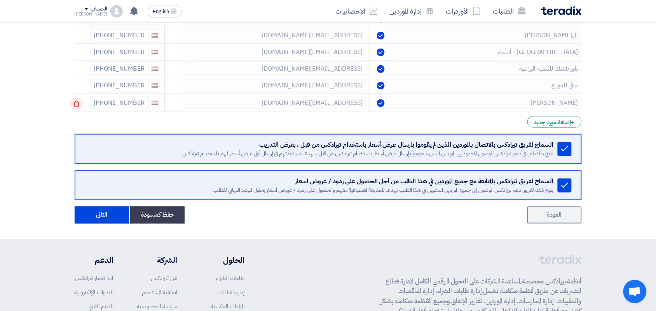
click at [79, 106] on use at bounding box center [76, 104] width 6 height 7
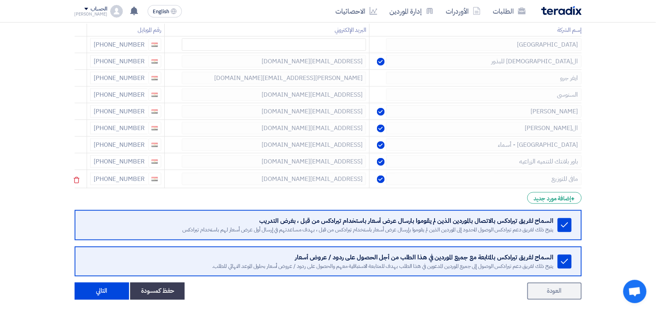
scroll to position [146, 0]
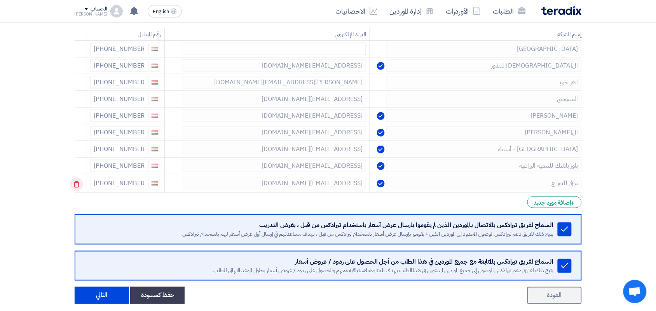
click at [79, 184] on icon at bounding box center [76, 184] width 13 height 13
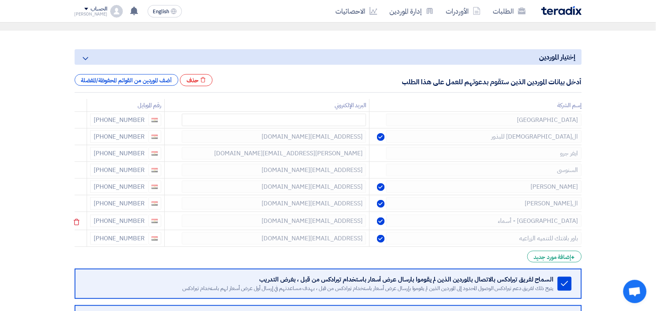
scroll to position [97, 0]
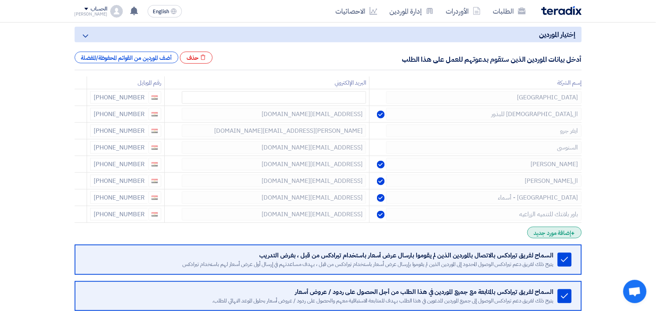
click at [557, 234] on div "+ إضافة مورد جديد" at bounding box center [554, 233] width 54 height 12
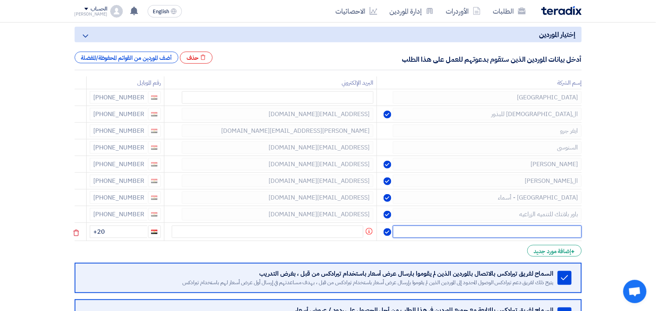
click at [552, 237] on input "text" at bounding box center [487, 232] width 188 height 12
type input "جرينوفا"
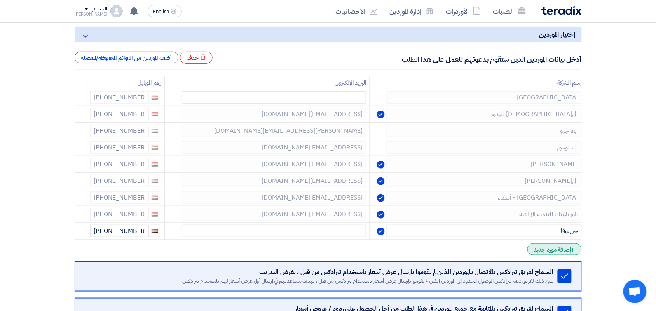
click at [529, 250] on div "+ إضافة مورد جديد" at bounding box center [554, 250] width 54 height 12
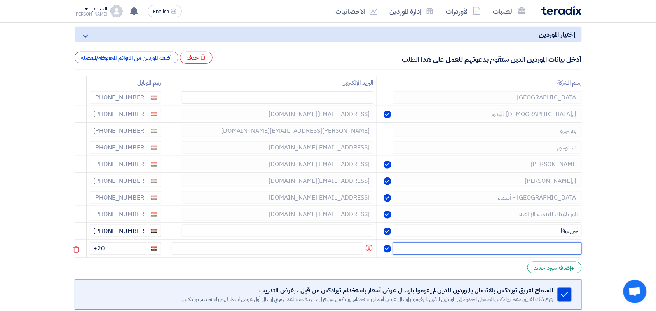
click at [531, 245] on input "text" at bounding box center [487, 248] width 188 height 12
type input "السنوسى - [PERSON_NAME]"
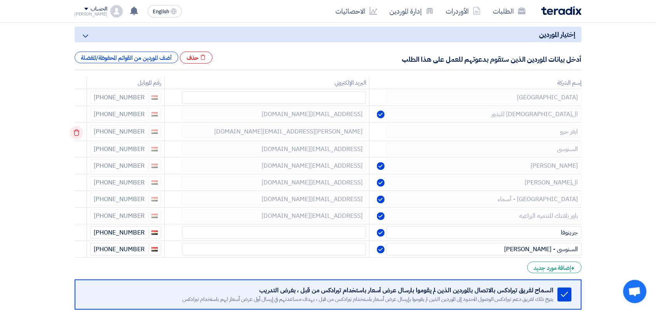
click at [78, 131] on icon at bounding box center [76, 132] width 13 height 13
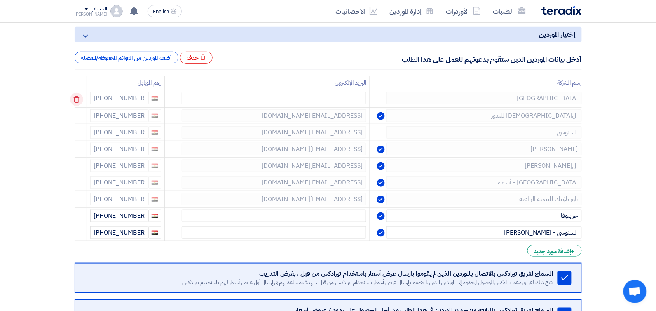
click at [78, 99] on icon at bounding box center [76, 99] width 13 height 13
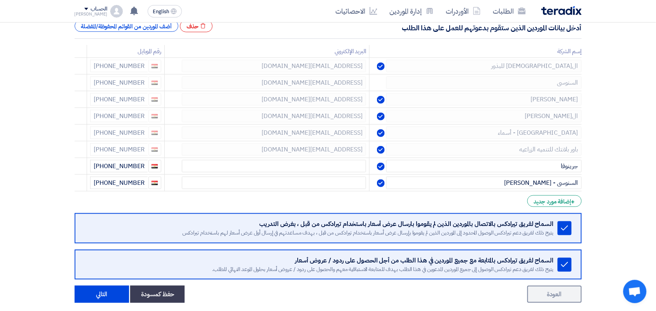
scroll to position [146, 0]
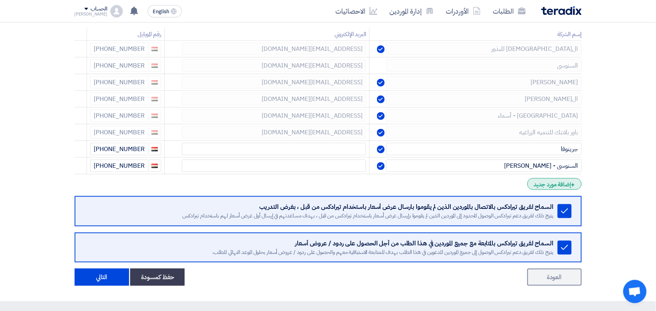
click at [549, 187] on div "+ إضافة مورد جديد" at bounding box center [554, 184] width 54 height 12
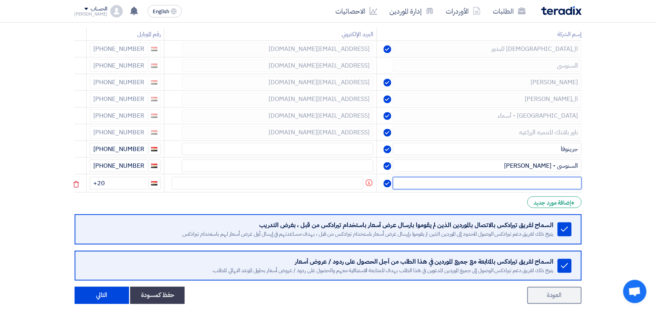
click at [553, 184] on input "text" at bounding box center [487, 183] width 188 height 12
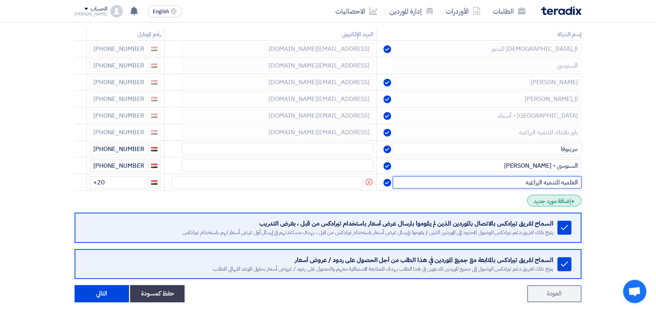
type input "العلميه للتنميه الزراعيه"
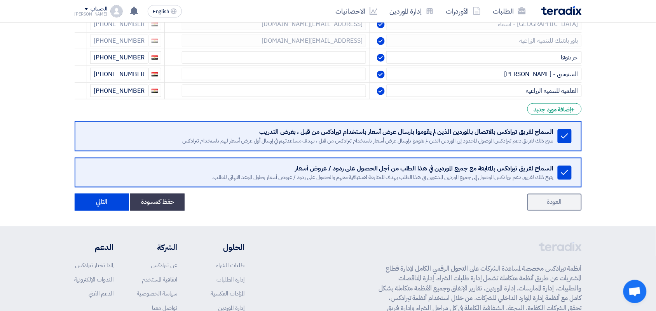
scroll to position [243, 0]
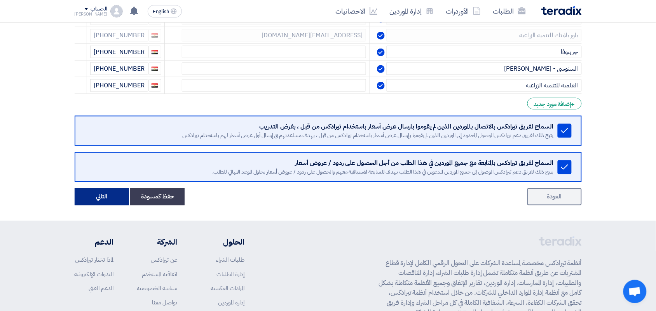
click at [102, 197] on button "التالي" at bounding box center [102, 196] width 54 height 17
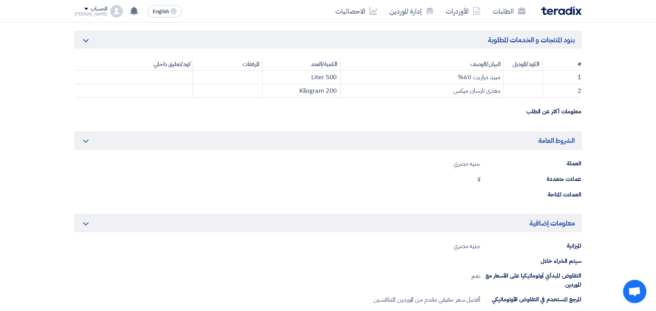
scroll to position [340, 0]
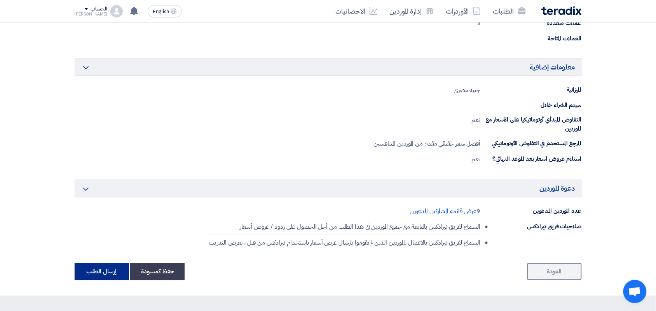
click at [101, 278] on button "إرسال الطلب" at bounding box center [102, 271] width 54 height 17
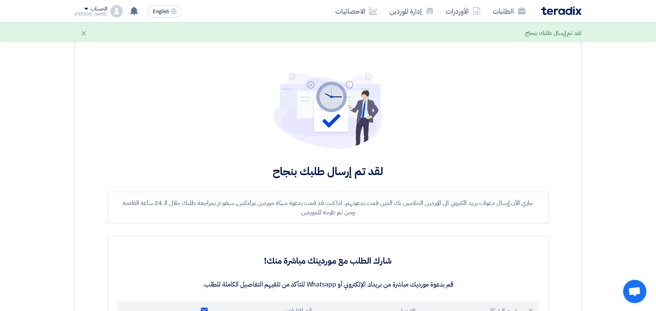
click at [567, 10] on img at bounding box center [561, 10] width 40 height 9
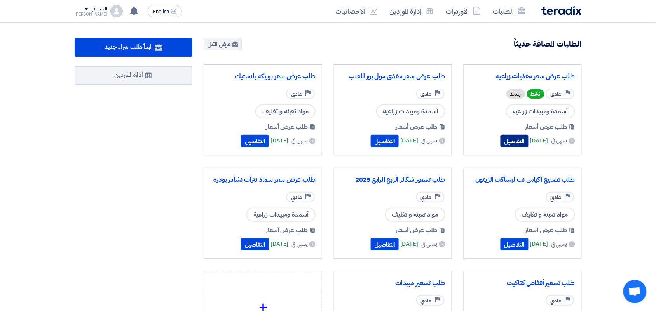
click at [500, 139] on button "التفاصيل" at bounding box center [514, 141] width 28 height 12
